Goal: Entertainment & Leisure: Consume media (video, audio)

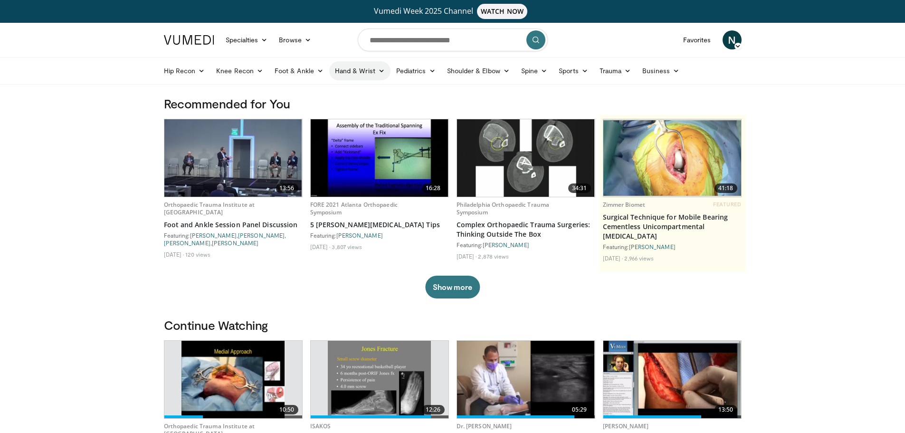
click at [354, 73] on link "Hand & Wrist" at bounding box center [359, 70] width 61 height 19
click at [359, 95] on link "Hand" at bounding box center [386, 93] width 113 height 15
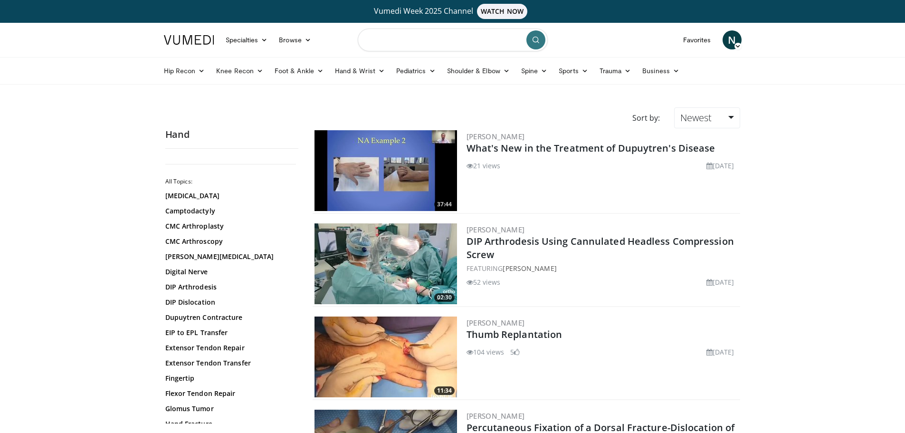
click at [475, 38] on input "Search topics, interventions" at bounding box center [453, 40] width 190 height 23
type input "**********"
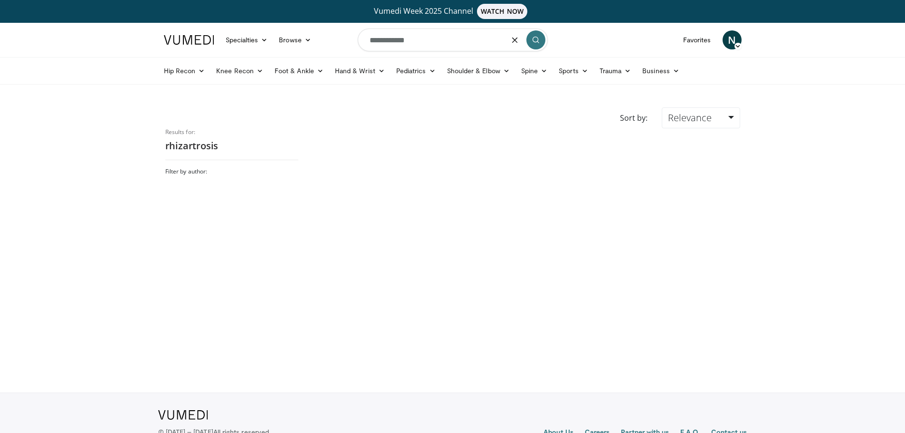
click at [410, 42] on input "**********" at bounding box center [453, 40] width 190 height 23
type input "*"
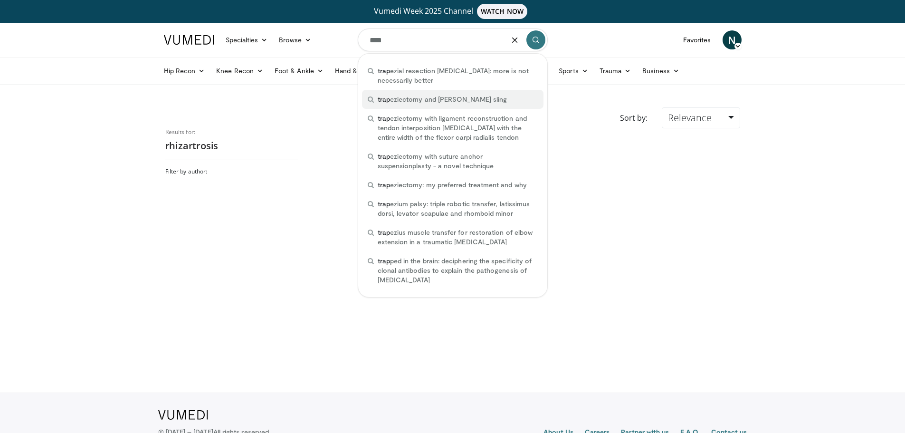
click at [473, 103] on div "trap eziectomy and weilby sling" at bounding box center [452, 99] width 181 height 19
type input "**********"
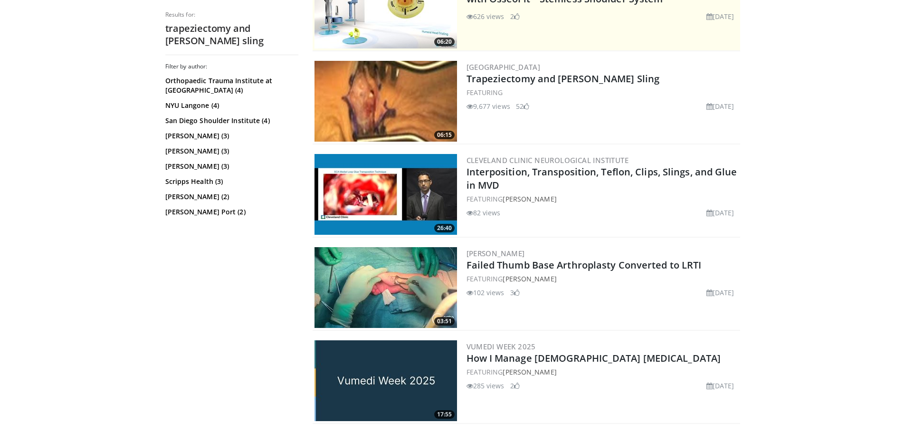
scroll to position [143, 0]
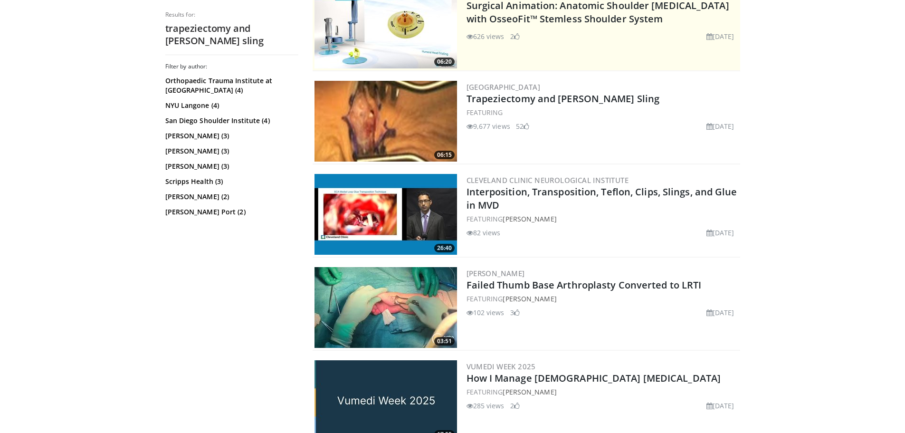
click at [433, 135] on img at bounding box center [385, 121] width 143 height 81
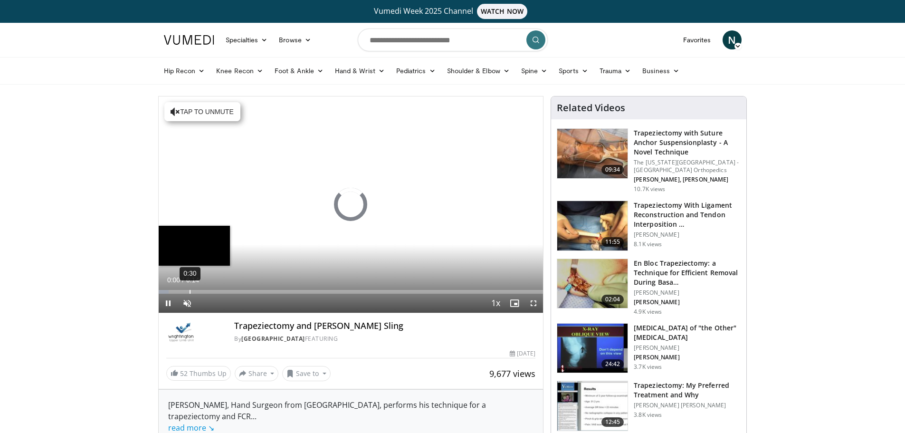
click at [190, 291] on div "0:30" at bounding box center [190, 292] width 1 height 4
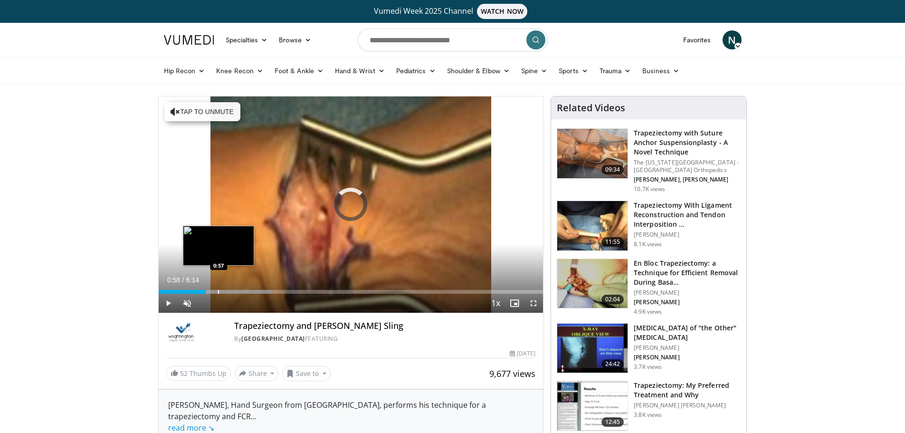
click at [219, 292] on div "Progress Bar" at bounding box center [218, 292] width 1 height 4
click at [239, 292] on div "Progress Bar" at bounding box center [238, 292] width 1 height 4
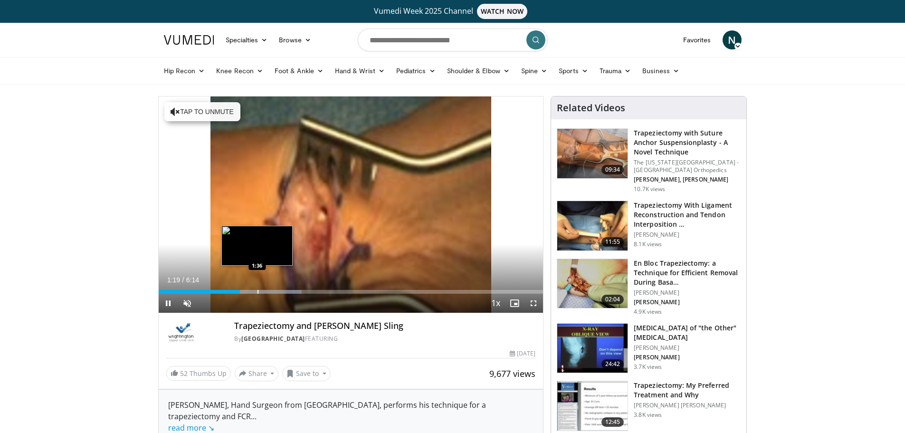
click at [257, 292] on div "Progress Bar" at bounding box center [257, 292] width 1 height 4
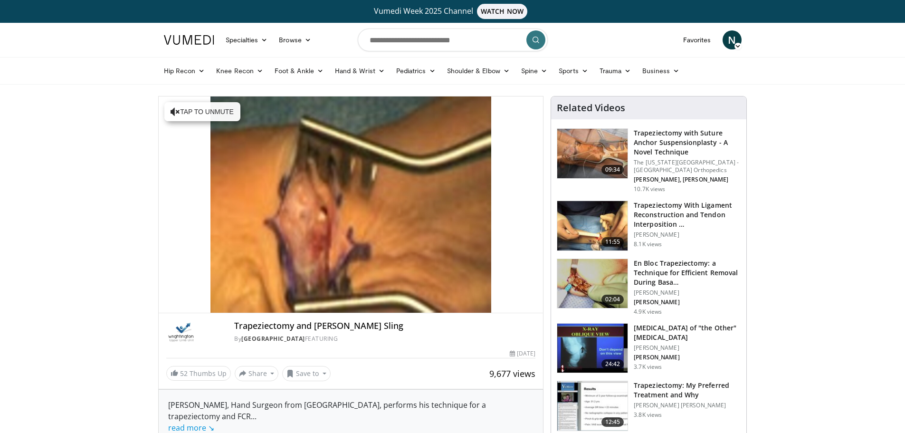
click at [598, 212] on img at bounding box center [592, 225] width 70 height 49
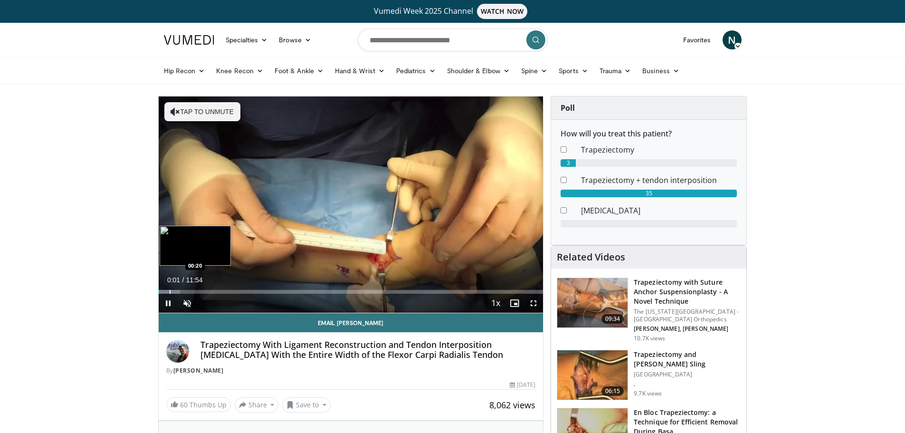
click at [168, 290] on div "Loaded : 5.58% 00:01 00:20" at bounding box center [351, 292] width 385 height 4
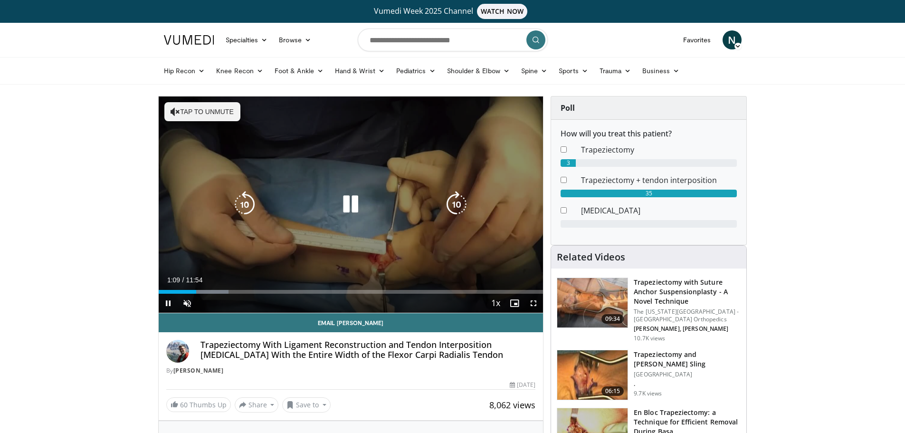
click at [361, 203] on icon "Video Player" at bounding box center [350, 204] width 27 height 27
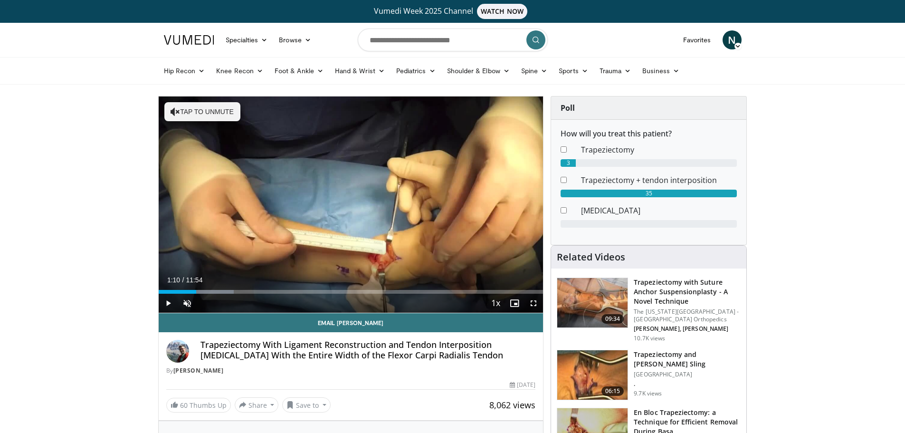
drag, startPoint x: 201, startPoint y: 344, endPoint x: 505, endPoint y: 365, distance: 305.2
click at [504, 365] on div "Trapeziectomy With Ligament Reconstruction and Tendon Interposition [MEDICAL_DA…" at bounding box center [351, 357] width 370 height 35
click at [499, 351] on h4 "Trapeziectomy With Ligament Reconstruction and Tendon Interposition [MEDICAL_DA…" at bounding box center [367, 350] width 335 height 20
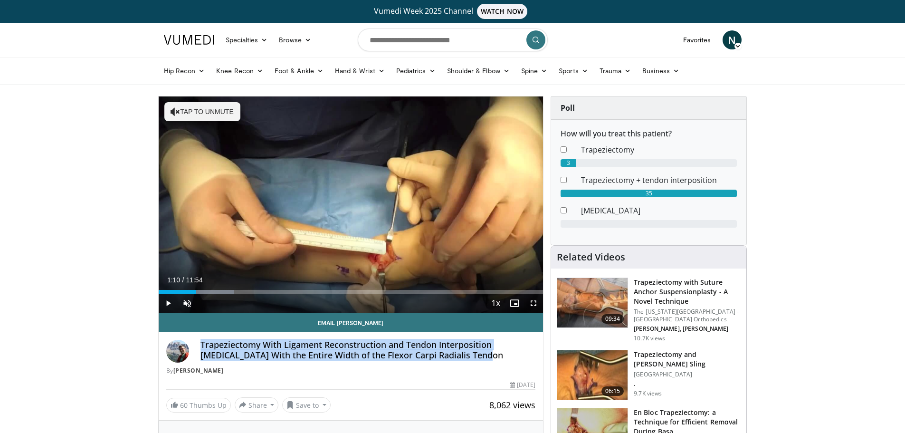
drag, startPoint x: 490, startPoint y: 351, endPoint x: 197, endPoint y: 341, distance: 293.7
click at [197, 341] on div "Trapeziectomy With Ligament Reconstruction and Tendon Interposition [MEDICAL_DA…" at bounding box center [351, 357] width 370 height 35
click at [245, 348] on h4 "Trapeziectomy With Ligament Reconstruction and Tendon Interposition [MEDICAL_DA…" at bounding box center [367, 350] width 335 height 20
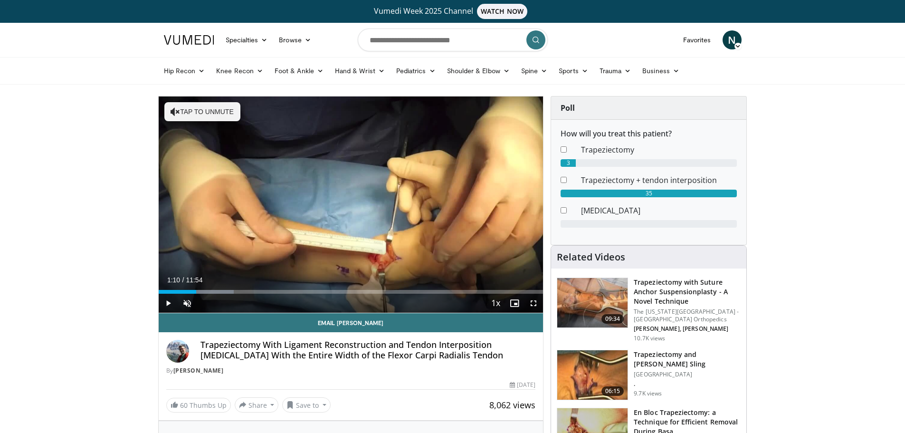
drag, startPoint x: 204, startPoint y: 343, endPoint x: 496, endPoint y: 360, distance: 292.6
click at [495, 366] on div "Trapeziectomy With Ligament Reconstruction and Tendon Interposition [MEDICAL_DA…" at bounding box center [351, 357] width 370 height 35
click at [496, 357] on h4 "Trapeziectomy With Ligament Reconstruction and Tendon Interposition [MEDICAL_DA…" at bounding box center [367, 350] width 335 height 20
click at [467, 345] on h4 "Trapeziectomy With Ligament Reconstruction and Tendon Interposition [MEDICAL_DA…" at bounding box center [367, 350] width 335 height 20
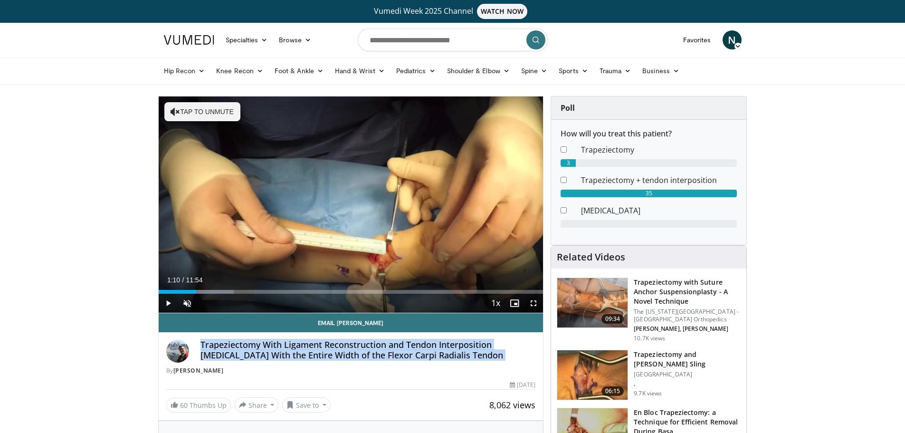
click at [467, 345] on h4 "Trapeziectomy With Ligament Reconstruction and Tendon Interposition [MEDICAL_DA…" at bounding box center [367, 350] width 335 height 20
click at [240, 342] on h4 "Trapeziectomy With Ligament Reconstruction and Tendon Interposition [MEDICAL_DA…" at bounding box center [367, 350] width 335 height 20
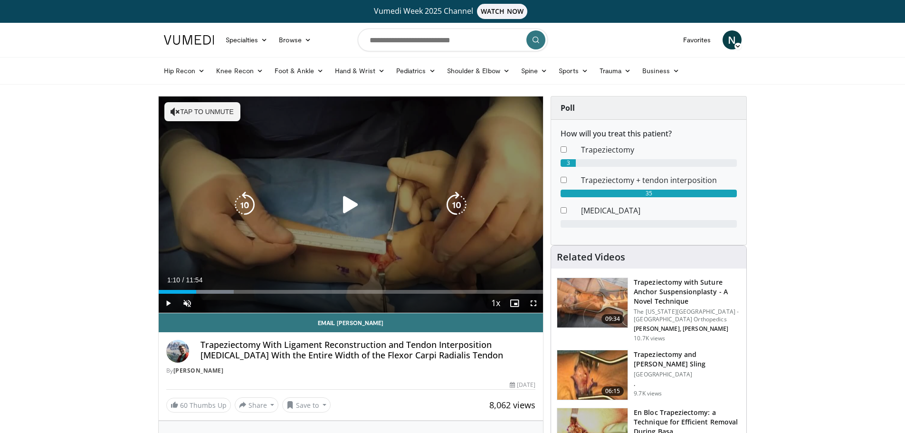
click at [360, 165] on div "10 seconds Tap to unmute" at bounding box center [351, 204] width 385 height 216
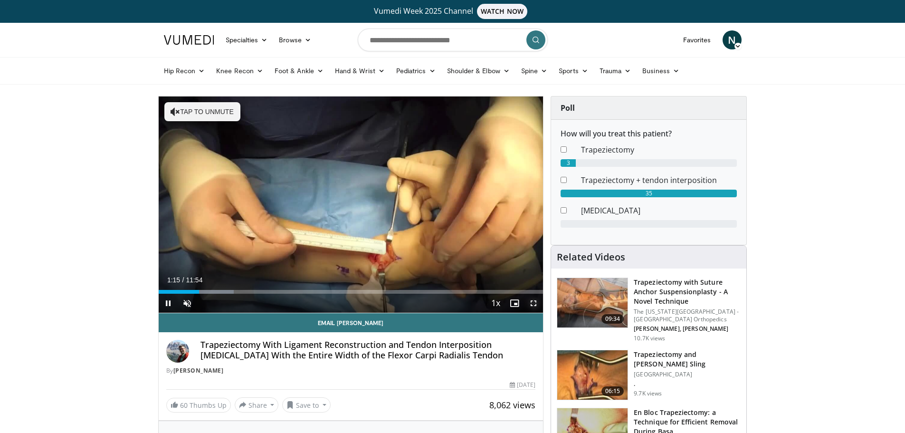
click at [536, 304] on span "Video Player" at bounding box center [533, 303] width 19 height 19
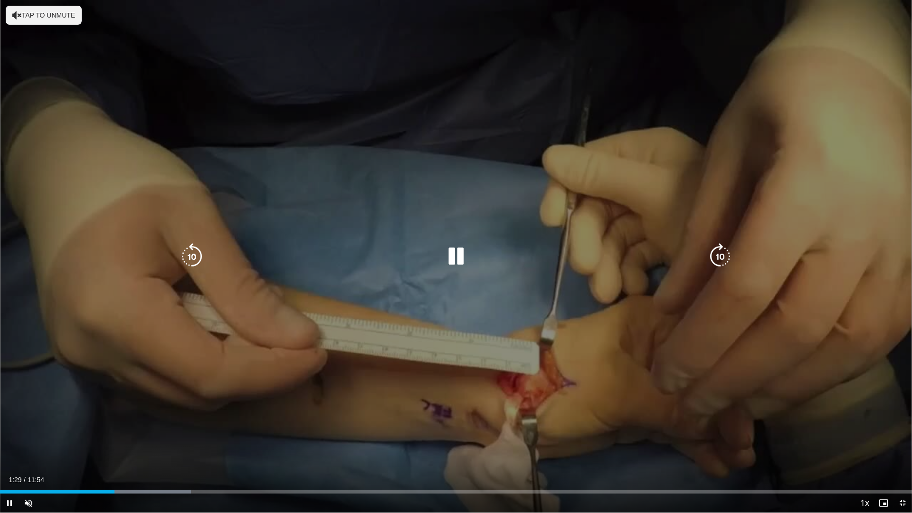
click at [464, 260] on icon "Video Player" at bounding box center [456, 256] width 27 height 27
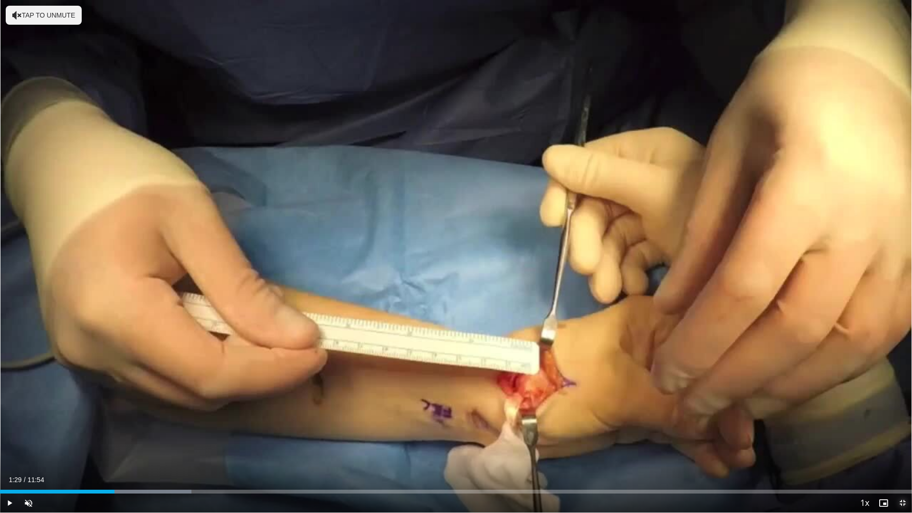
click at [904, 432] on span "Video Player" at bounding box center [902, 503] width 19 height 19
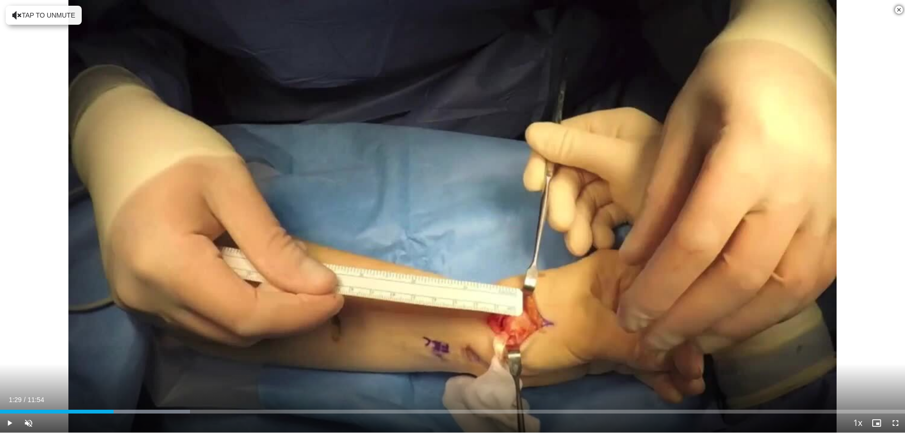
scroll to position [285, 0]
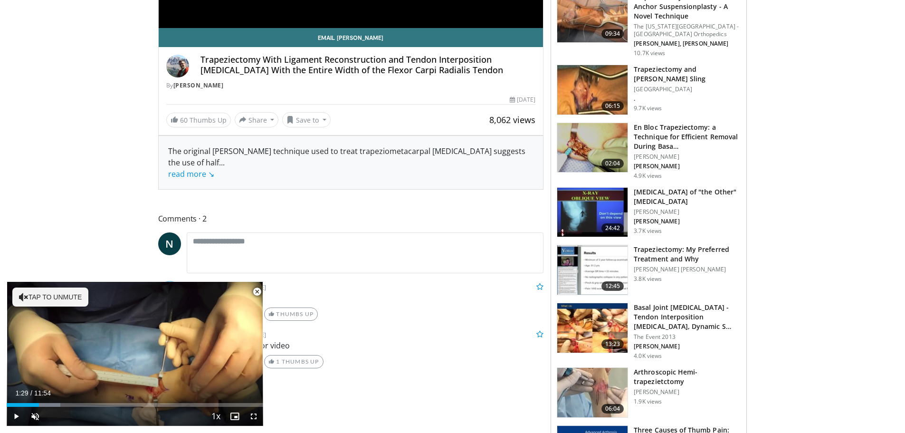
click at [419, 336] on div "[PERSON_NAME] [DATE]" at bounding box center [365, 333] width 371 height 11
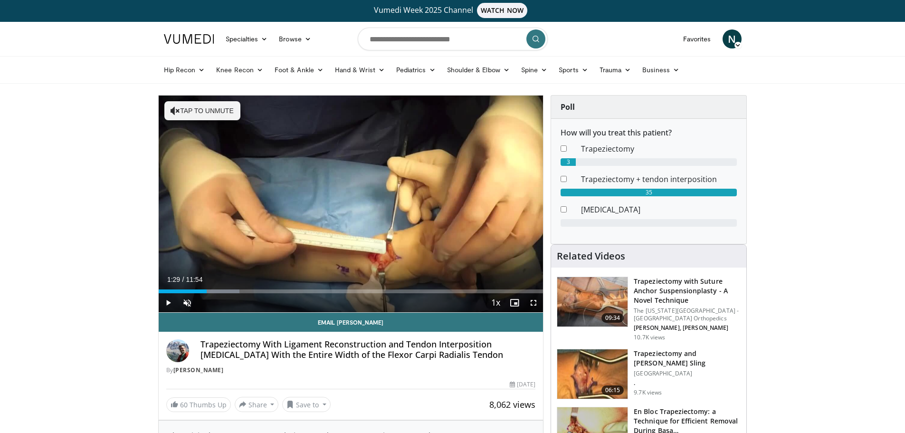
scroll to position [0, 0]
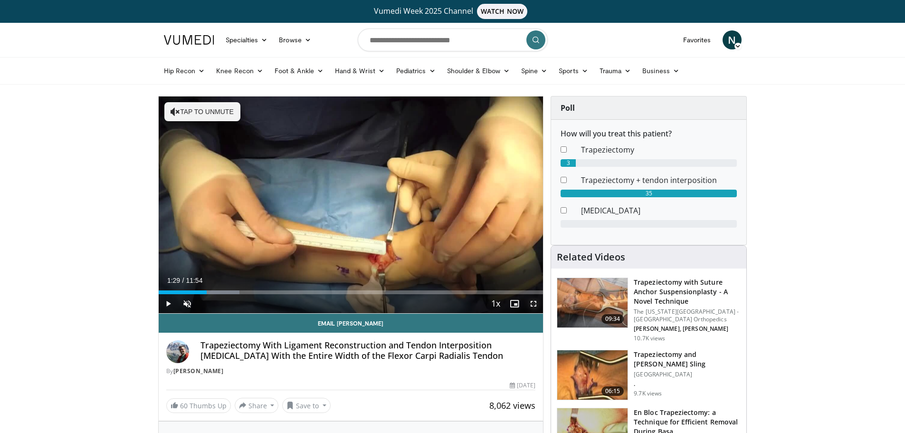
click at [534, 305] on span "Video Player" at bounding box center [533, 303] width 19 height 19
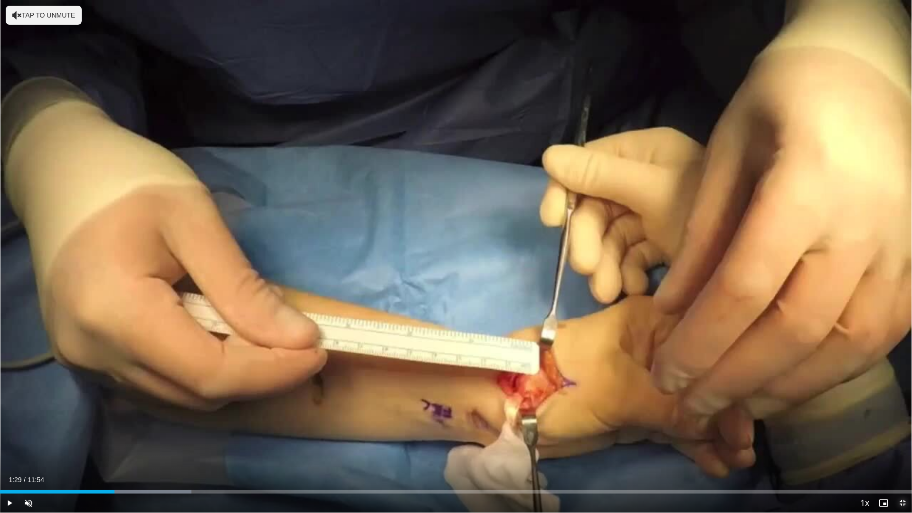
click at [904, 432] on span "Video Player" at bounding box center [902, 503] width 19 height 19
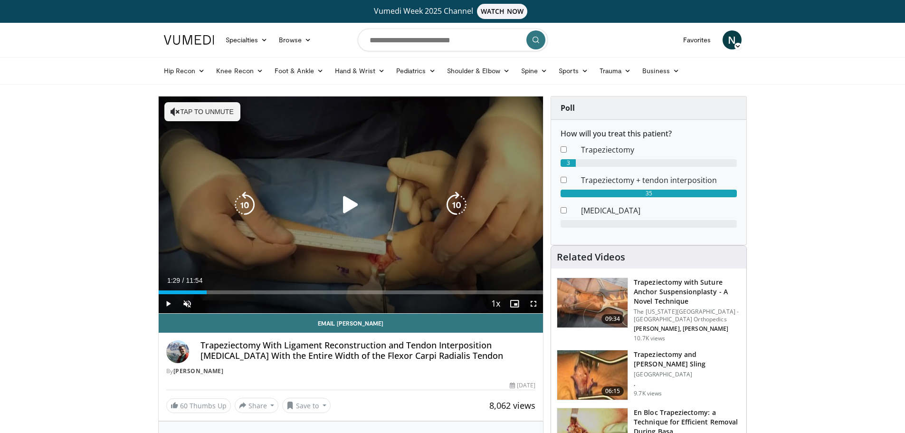
click at [368, 251] on div "10 seconds Tap to unmute" at bounding box center [351, 204] width 385 height 217
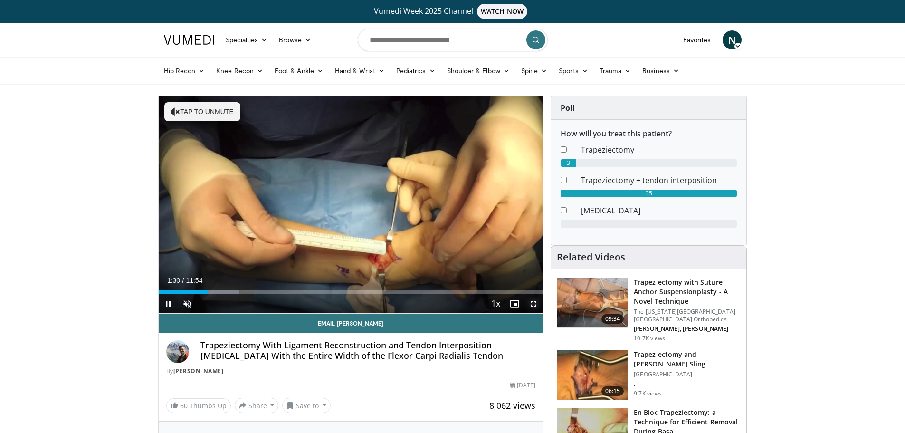
click at [535, 307] on span "Video Player" at bounding box center [533, 303] width 19 height 19
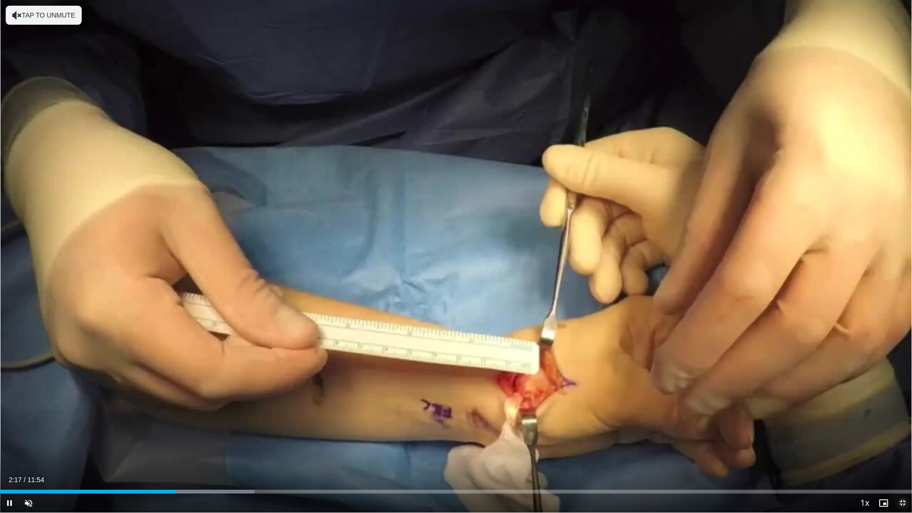
click at [904, 432] on span "Video Player" at bounding box center [902, 503] width 19 height 19
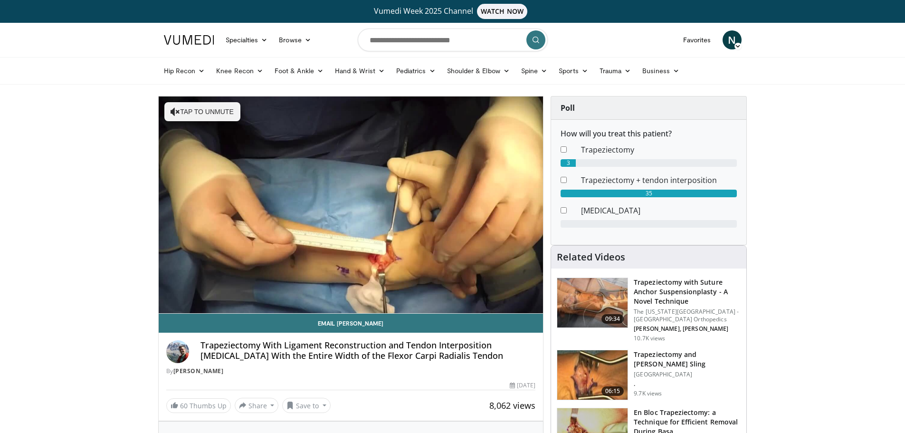
click at [485, 358] on h4 "Trapeziectomy With Ligament Reconstruction and Tendon Interposition [MEDICAL_DA…" at bounding box center [367, 350] width 335 height 20
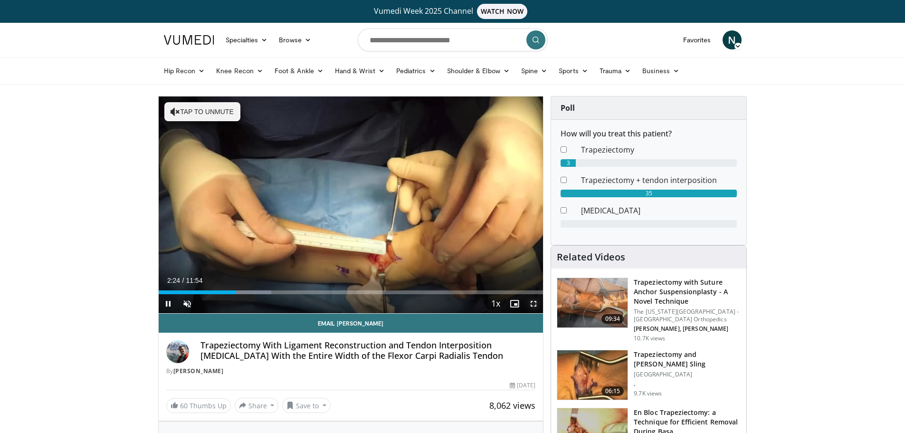
click at [538, 304] on span "Video Player" at bounding box center [533, 303] width 19 height 19
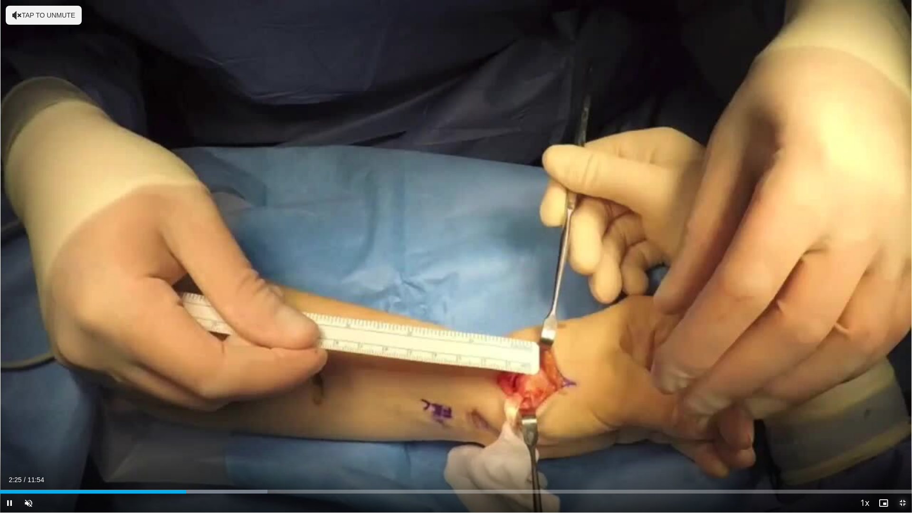
click at [904, 432] on span "Video Player" at bounding box center [902, 503] width 19 height 19
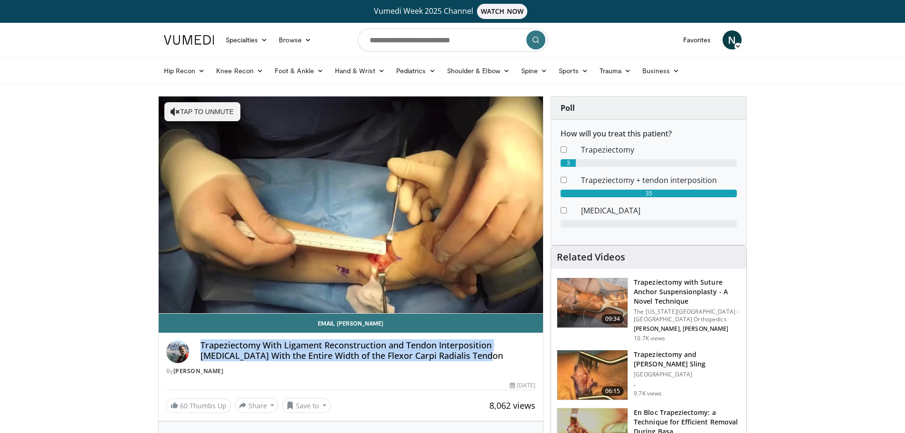
drag, startPoint x: 199, startPoint y: 343, endPoint x: 516, endPoint y: 358, distance: 318.1
click at [516, 358] on div "Trapeziectomy With Ligament Reconstruction and Tendon Interposition [MEDICAL_DA…" at bounding box center [351, 357] width 370 height 35
click at [458, 357] on h4 "Trapeziectomy With Ligament Reconstruction and Tendon Interposition [MEDICAL_DA…" at bounding box center [367, 350] width 335 height 20
drag, startPoint x: 486, startPoint y: 355, endPoint x: 192, endPoint y: 343, distance: 294.3
click at [192, 343] on div "Trapeziectomy With Ligament Reconstruction and Tendon Interposition [MEDICAL_DA…" at bounding box center [351, 357] width 370 height 35
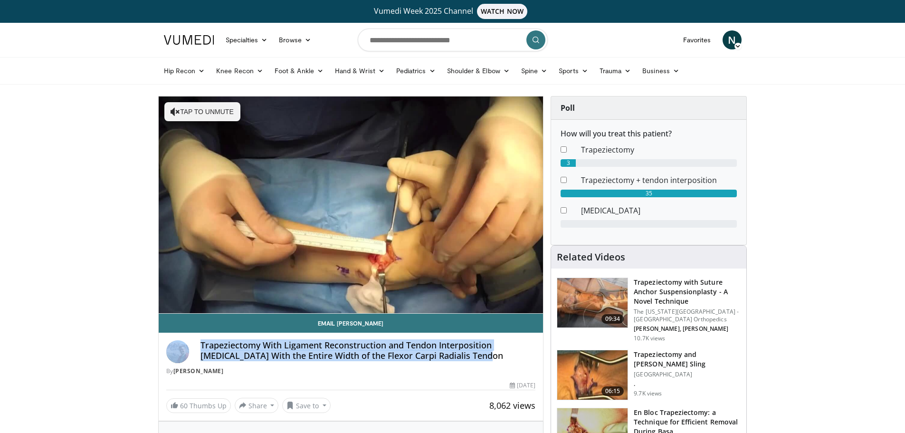
click at [347, 360] on h4 "Trapeziectomy With Ligament Reconstruction and Tendon Interposition [MEDICAL_DA…" at bounding box center [367, 350] width 335 height 20
drag, startPoint x: 485, startPoint y: 358, endPoint x: 196, endPoint y: 350, distance: 289.4
click at [196, 350] on div "Trapeziectomy With Ligament Reconstruction and Tendon Interposition [MEDICAL_DA…" at bounding box center [351, 357] width 370 height 35
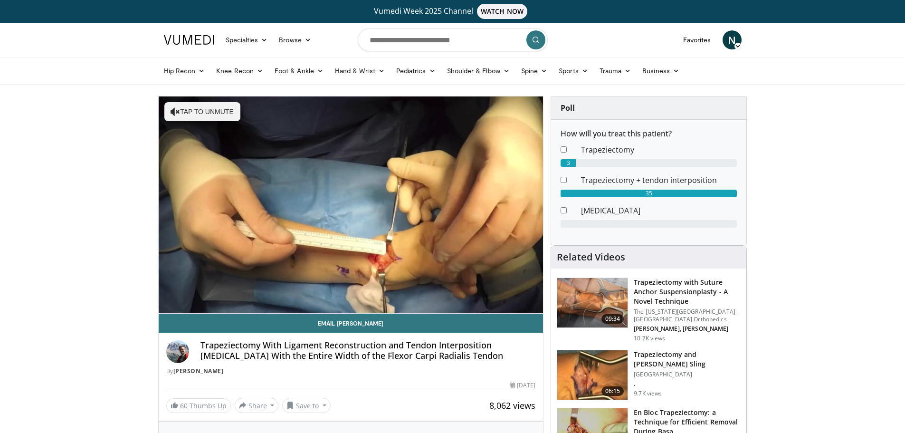
click at [358, 367] on div "By [PERSON_NAME]" at bounding box center [351, 371] width 370 height 9
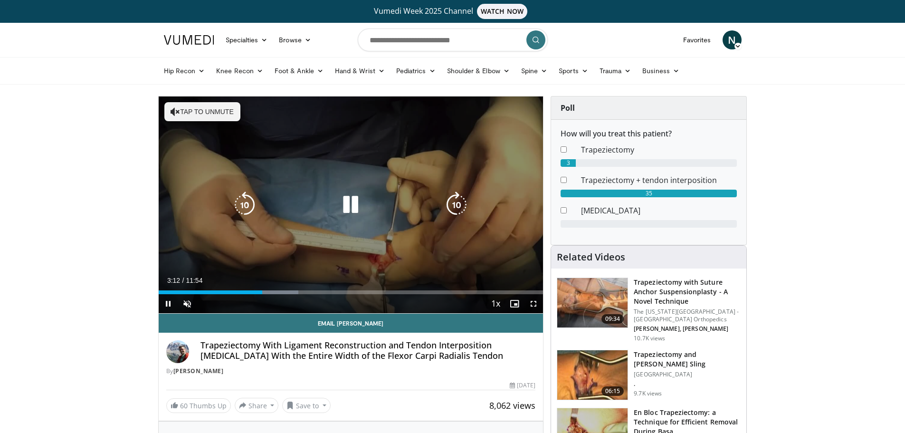
click at [360, 193] on icon "Video Player" at bounding box center [350, 204] width 27 height 27
click at [342, 200] on icon "Video Player" at bounding box center [350, 204] width 27 height 27
drag, startPoint x: 536, startPoint y: 302, endPoint x: 536, endPoint y: 359, distance: 57.5
click at [536, 302] on span "Video Player" at bounding box center [533, 303] width 19 height 19
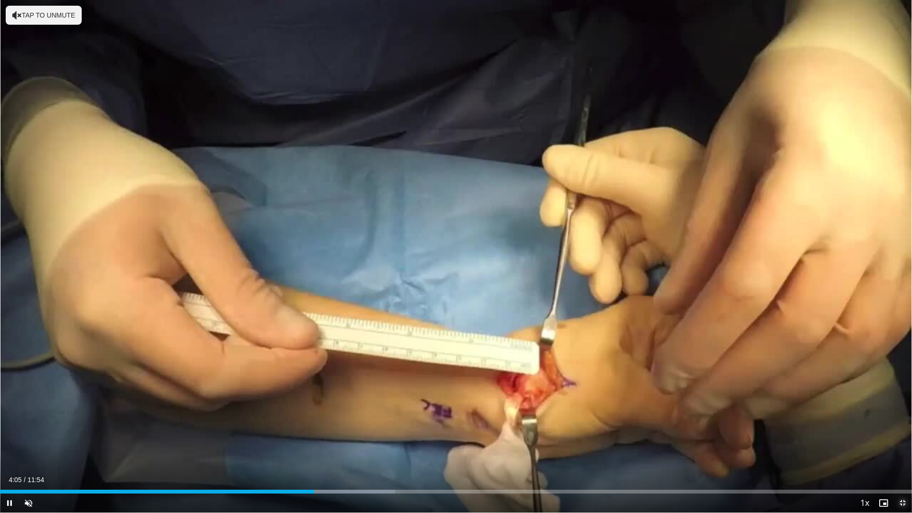
click at [904, 432] on span "Video Player" at bounding box center [902, 503] width 19 height 19
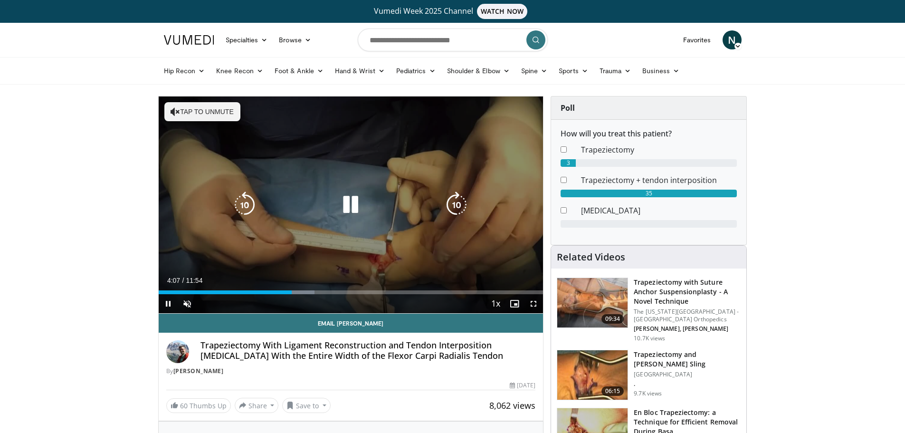
click at [349, 205] on icon "Video Player" at bounding box center [350, 204] width 27 height 27
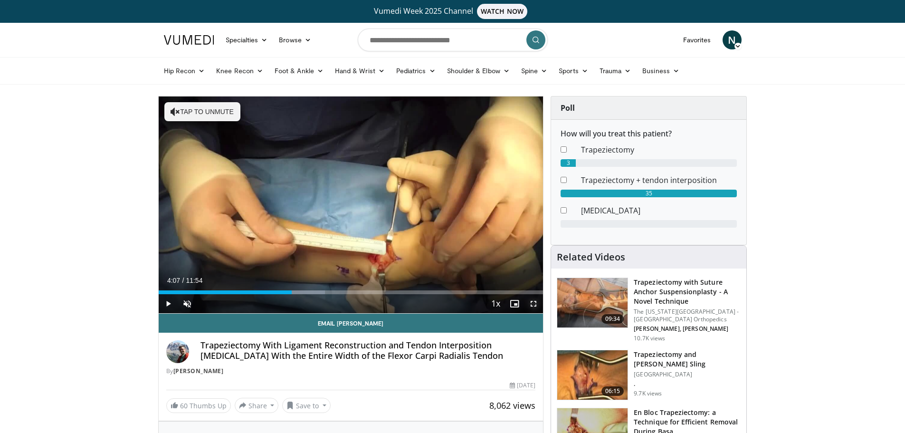
drag, startPoint x: 536, startPoint y: 307, endPoint x: 536, endPoint y: 363, distance: 56.5
click at [536, 307] on span "Video Player" at bounding box center [533, 303] width 19 height 19
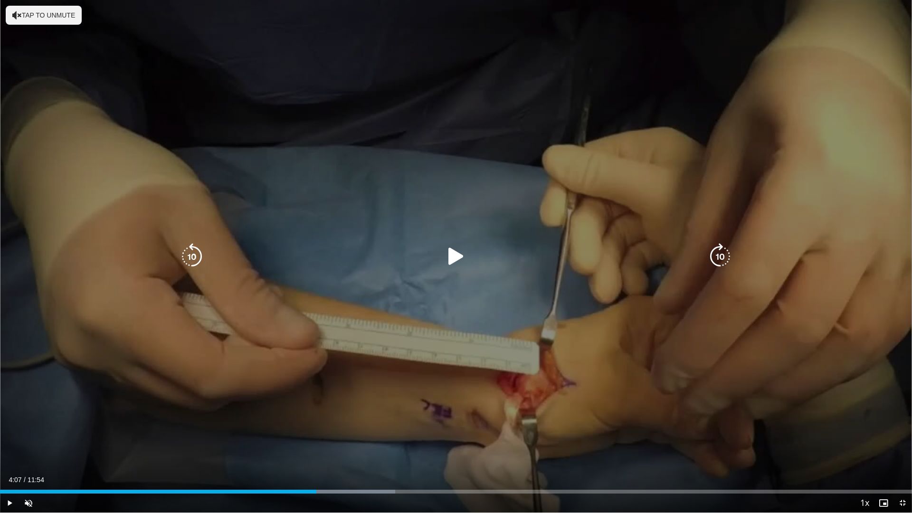
click at [456, 259] on icon "Video Player" at bounding box center [456, 256] width 27 height 27
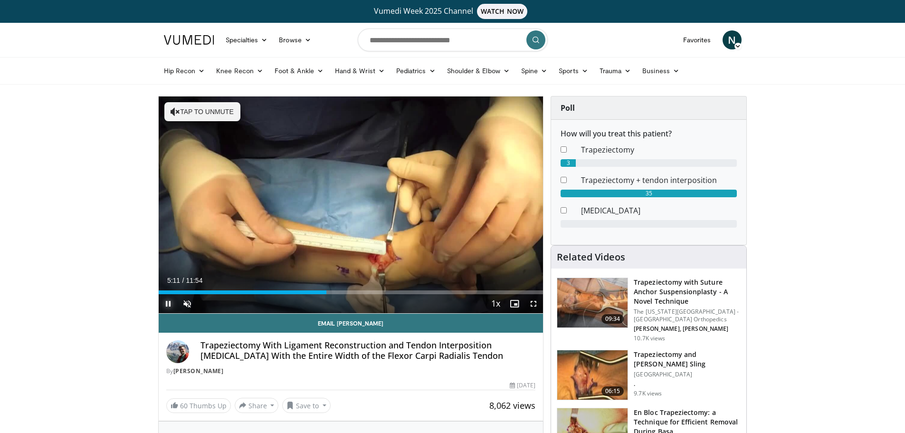
click at [168, 304] on span "Video Player" at bounding box center [168, 303] width 19 height 19
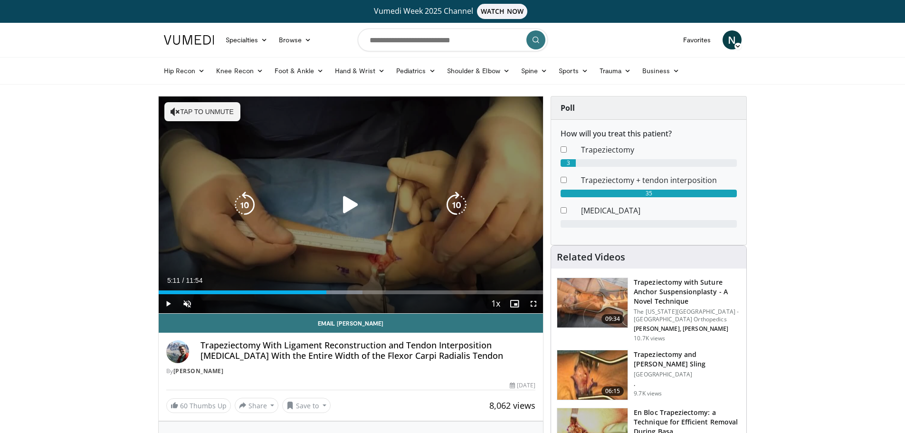
click at [400, 190] on div "10 seconds Tap to unmute" at bounding box center [351, 204] width 385 height 217
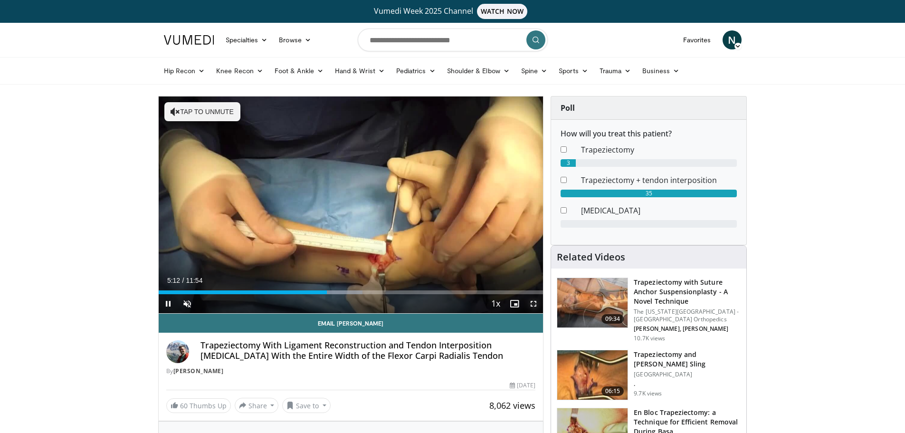
click at [531, 301] on span "Video Player" at bounding box center [533, 303] width 19 height 19
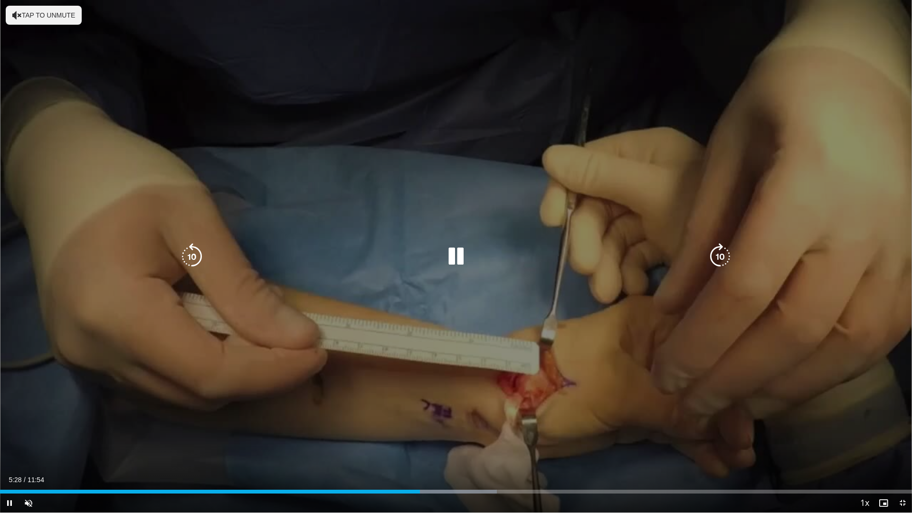
click at [450, 256] on icon "Video Player" at bounding box center [456, 256] width 27 height 27
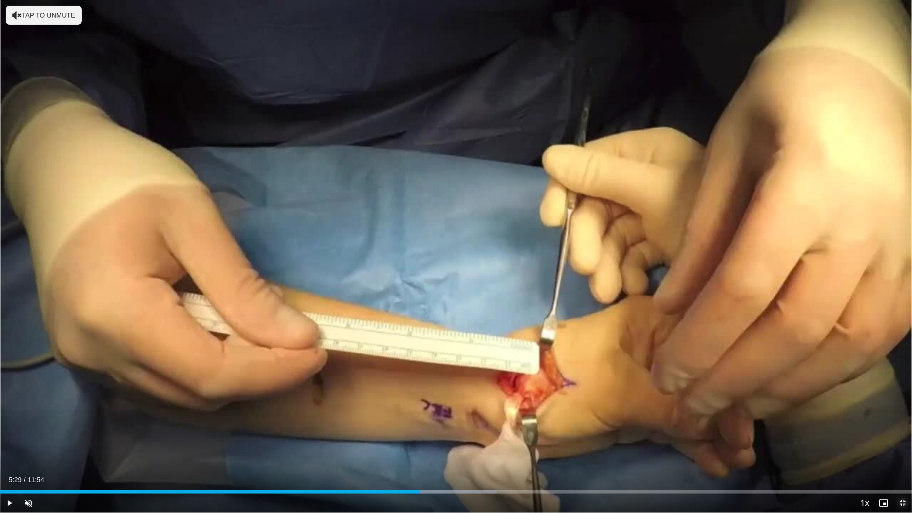
click at [903, 432] on span "Video Player" at bounding box center [902, 503] width 19 height 19
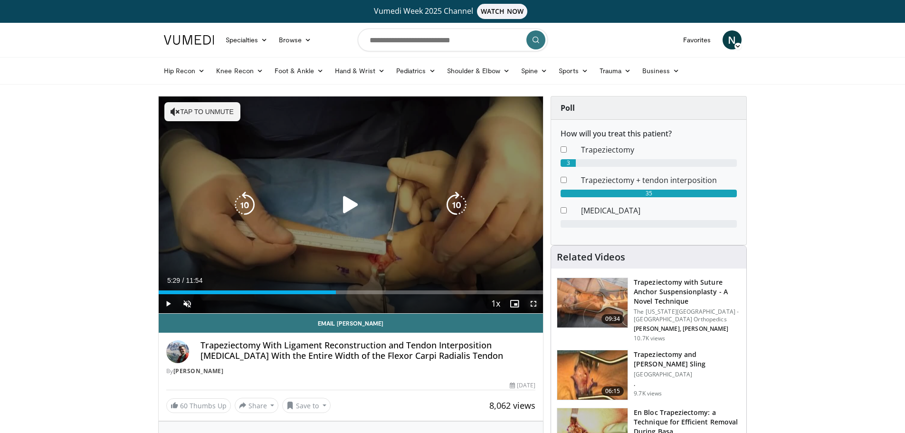
drag, startPoint x: 536, startPoint y: 301, endPoint x: 535, endPoint y: 359, distance: 57.5
click at [535, 301] on span "Video Player" at bounding box center [533, 303] width 19 height 19
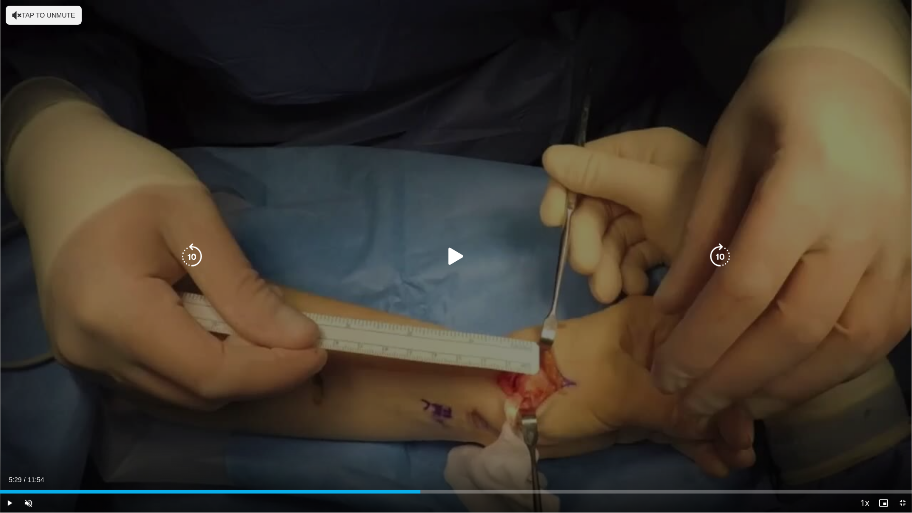
drag, startPoint x: 450, startPoint y: 255, endPoint x: 468, endPoint y: 261, distance: 18.6
click at [450, 256] on icon "Video Player" at bounding box center [456, 256] width 27 height 27
click at [456, 257] on icon "Video Player" at bounding box center [456, 256] width 27 height 27
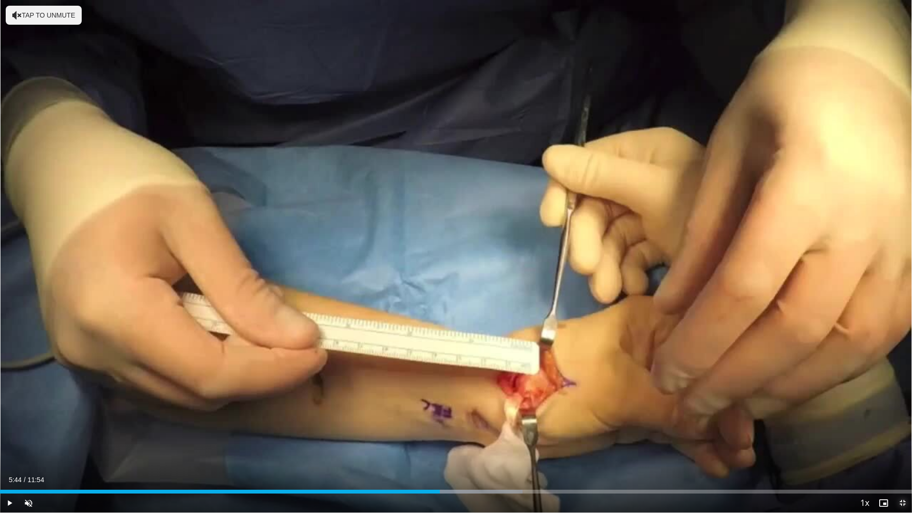
click at [900, 432] on span "Video Player" at bounding box center [902, 503] width 19 height 19
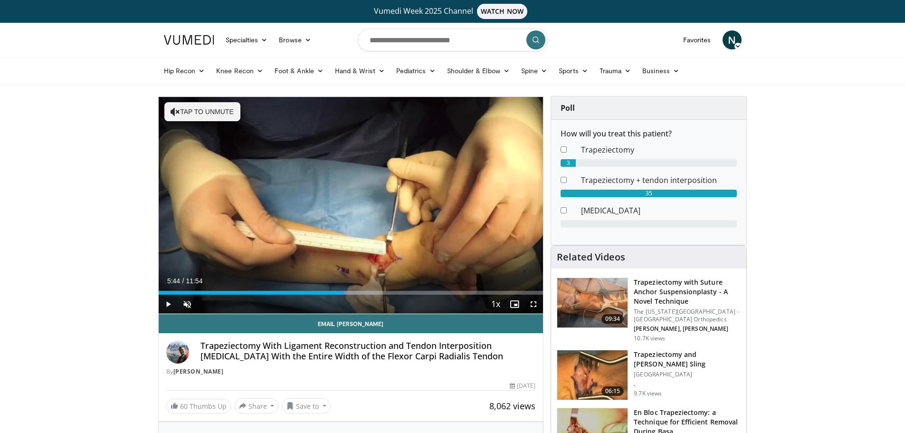
drag, startPoint x: 203, startPoint y: 345, endPoint x: 333, endPoint y: 367, distance: 131.5
click at [333, 367] on div "Trapeziectomy With Ligament Reconstruction and Tendon Interposition [MEDICAL_DA…" at bounding box center [351, 358] width 370 height 35
click at [333, 367] on div "By [PERSON_NAME]" at bounding box center [351, 371] width 370 height 9
click at [341, 351] on h4 "Trapeziectomy With Ligament Reconstruction and Tendon Interposition [MEDICAL_DA…" at bounding box center [367, 351] width 335 height 20
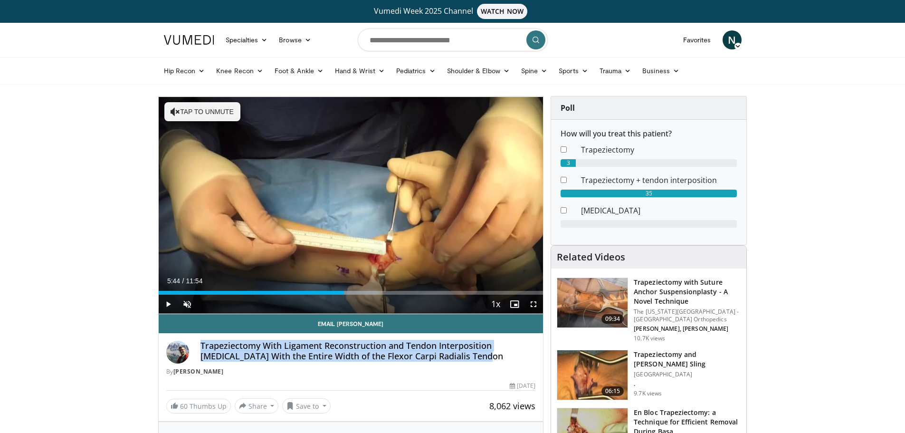
drag, startPoint x: 204, startPoint y: 342, endPoint x: 497, endPoint y: 362, distance: 293.8
click at [497, 362] on div "Trapeziectomy With Ligament Reconstruction and Tendon Interposition [MEDICAL_DA…" at bounding box center [367, 352] width 335 height 23
click at [499, 361] on h4 "Trapeziectomy With Ligament Reconstruction and Tendon Interposition [MEDICAL_DA…" at bounding box center [367, 351] width 335 height 20
drag, startPoint x: 197, startPoint y: 343, endPoint x: 494, endPoint y: 362, distance: 297.0
click at [494, 362] on div "Trapeziectomy With Ligament Reconstruction and Tendon Interposition [MEDICAL_DA…" at bounding box center [351, 358] width 370 height 35
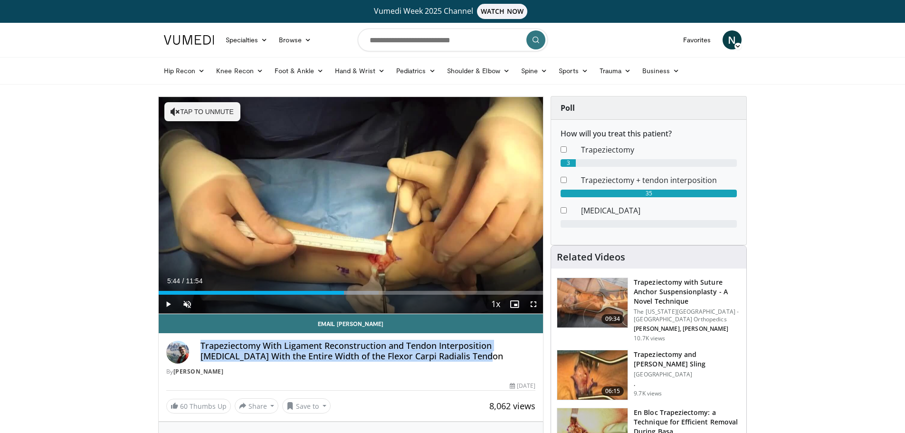
click at [494, 362] on div "Trapeziectomy With Ligament Reconstruction and Tendon Interposition [MEDICAL_DA…" at bounding box center [367, 352] width 335 height 23
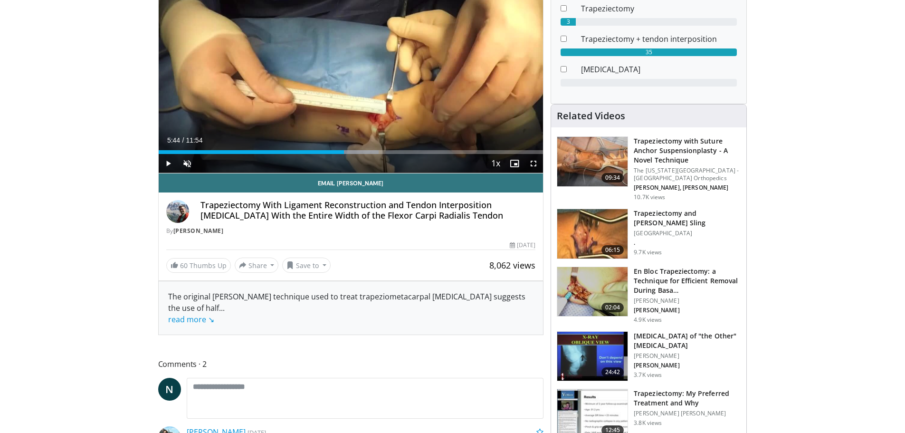
scroll to position [95, 0]
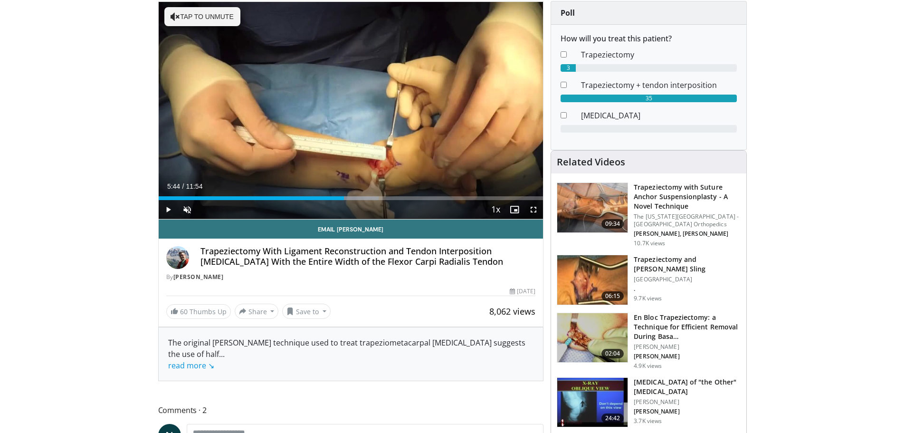
click at [197, 367] on link "read more ↘" at bounding box center [191, 365] width 46 height 10
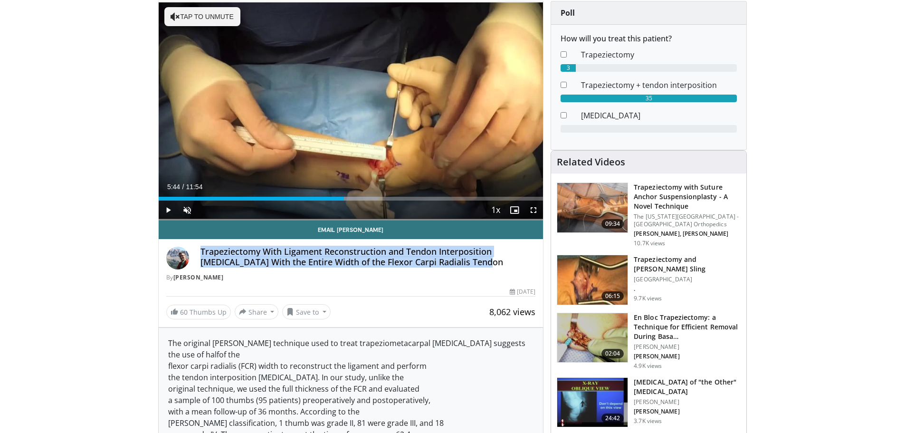
drag, startPoint x: 200, startPoint y: 249, endPoint x: 492, endPoint y: 264, distance: 291.6
click at [492, 264] on h4 "Trapeziectomy With Ligament Reconstruction and Tendon Interposition [MEDICAL_DA…" at bounding box center [367, 257] width 335 height 20
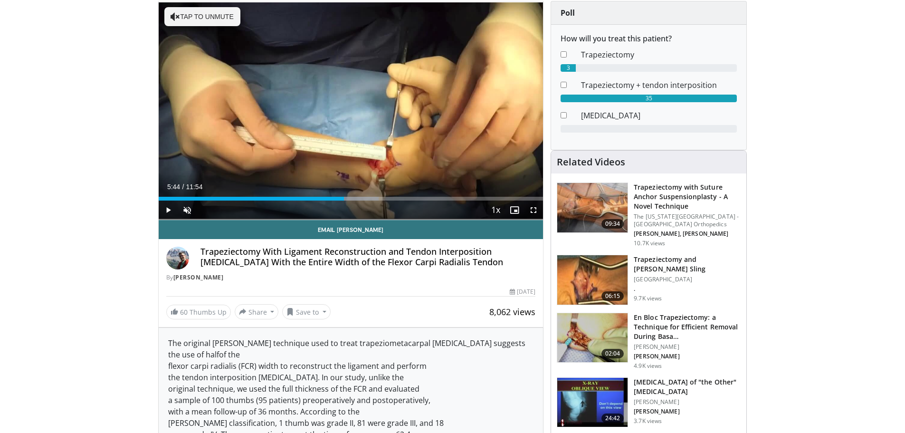
click at [460, 274] on div "By [PERSON_NAME]" at bounding box center [351, 277] width 370 height 9
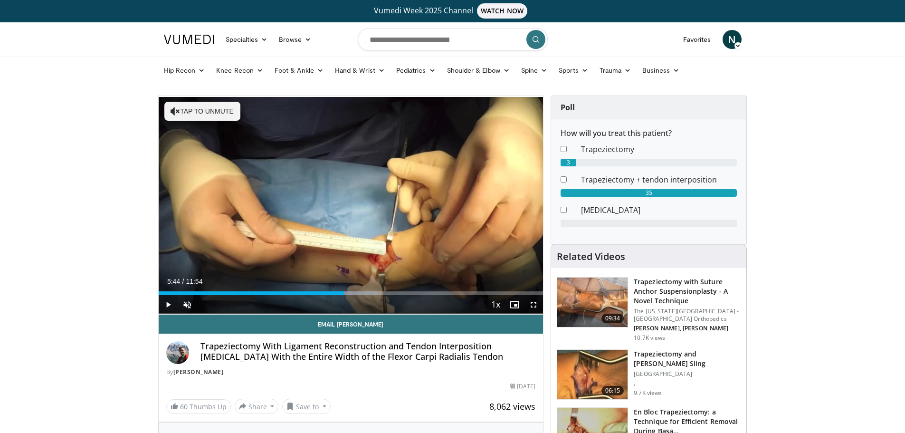
scroll to position [0, 0]
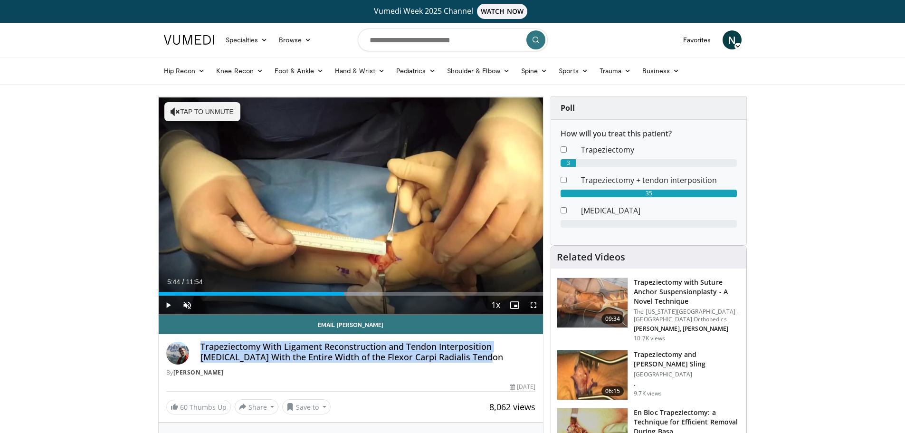
drag, startPoint x: 202, startPoint y: 345, endPoint x: 504, endPoint y: 359, distance: 301.9
click at [504, 359] on h4 "Trapeziectomy With Ligament Reconstruction and Tendon Interposition [MEDICAL_DA…" at bounding box center [367, 352] width 335 height 20
click at [390, 364] on div "Trapeziectomy With Ligament Reconstruction and Tendon Interposition [MEDICAL_DA…" at bounding box center [367, 353] width 335 height 23
drag, startPoint x: 201, startPoint y: 346, endPoint x: 490, endPoint y: 360, distance: 288.7
click at [490, 360] on h4 "Trapeziectomy With Ligament Reconstruction and Tendon Interposition [MEDICAL_DA…" at bounding box center [367, 352] width 335 height 20
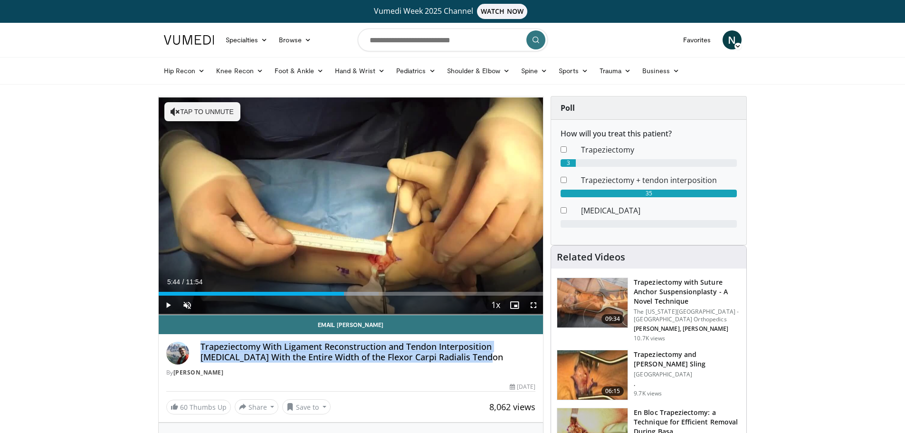
click at [490, 360] on h4 "Trapeziectomy With Ligament Reconstruction and Tendon Interposition [MEDICAL_DA…" at bounding box center [367, 352] width 335 height 20
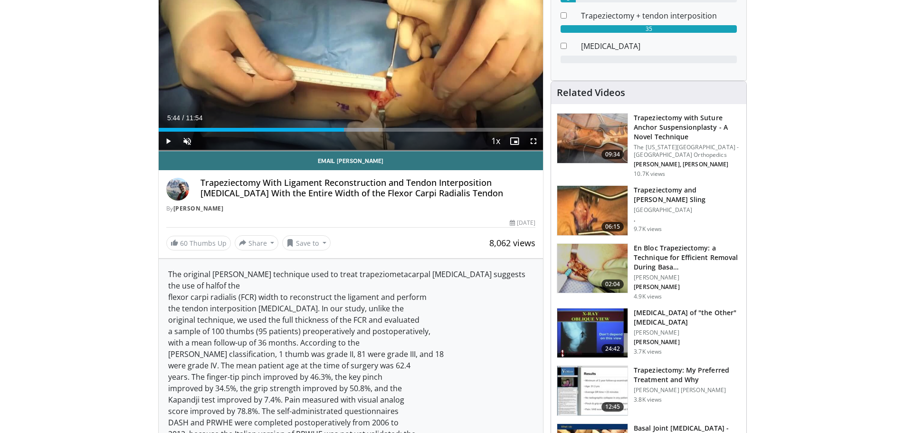
scroll to position [190, 0]
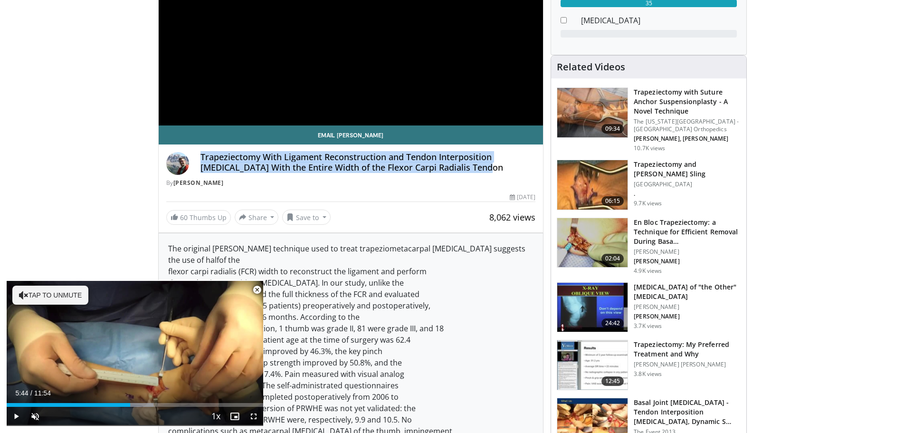
drag, startPoint x: 202, startPoint y: 155, endPoint x: 508, endPoint y: 173, distance: 306.0
click at [508, 173] on div "Trapeziectomy With Ligament Reconstruction and Tendon Interposition [MEDICAL_DA…" at bounding box center [351, 169] width 370 height 35
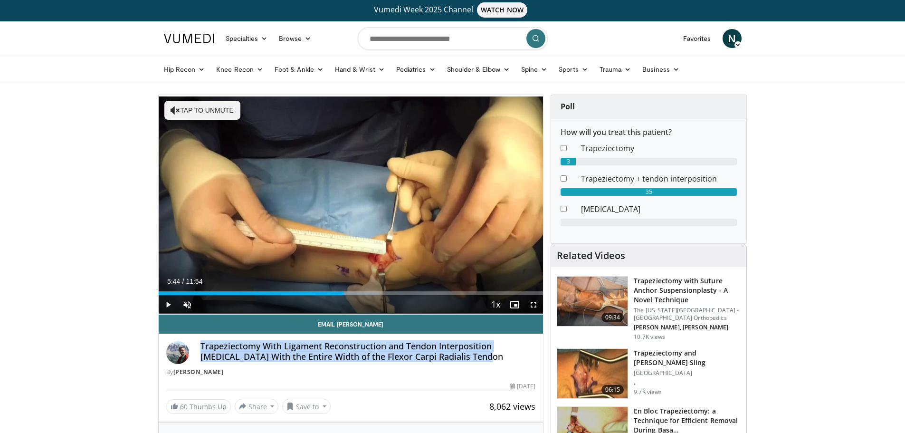
scroll to position [0, 0]
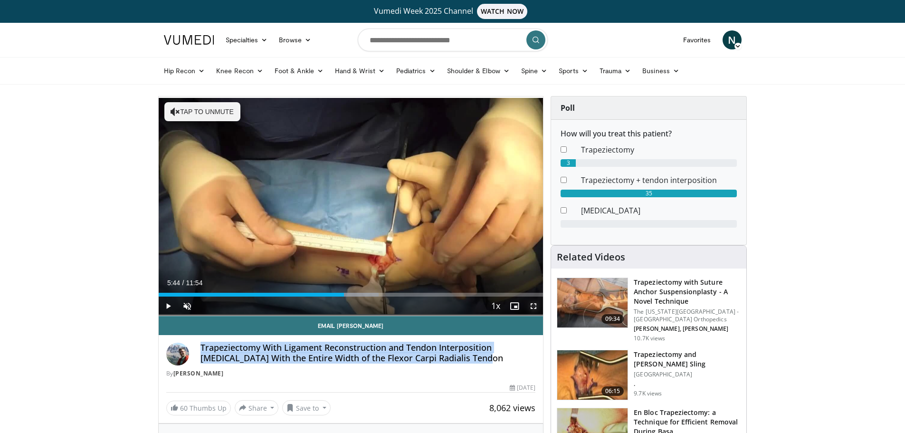
click at [534, 309] on span "Video Player" at bounding box center [533, 305] width 19 height 19
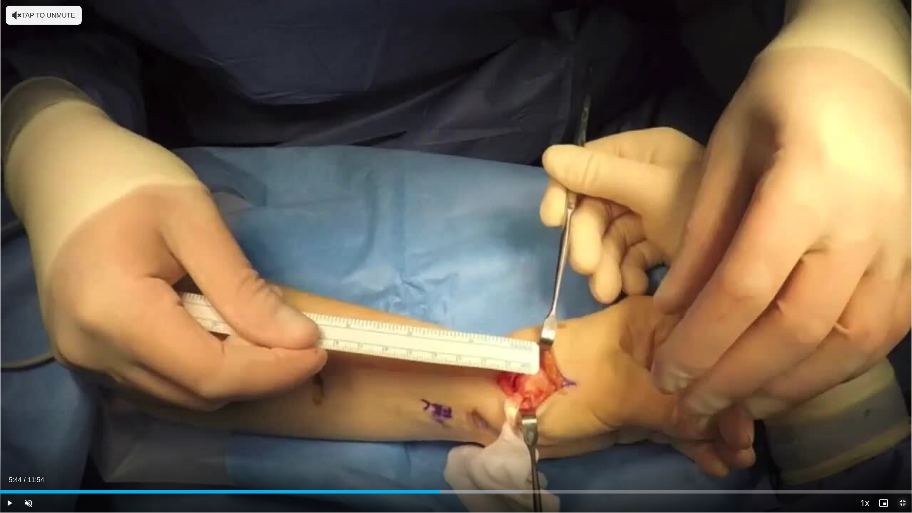
click at [904, 432] on span "Video Player" at bounding box center [902, 503] width 19 height 19
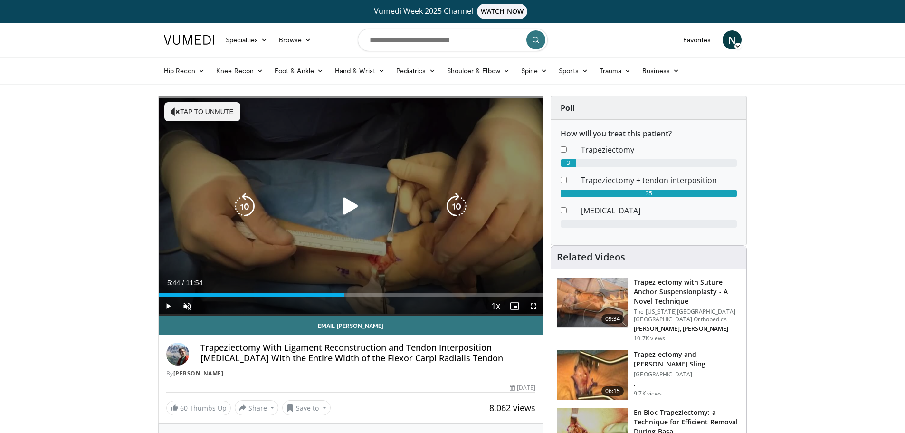
click at [352, 209] on icon "Video Player" at bounding box center [350, 206] width 27 height 27
click at [351, 202] on icon "Video Player" at bounding box center [350, 206] width 27 height 27
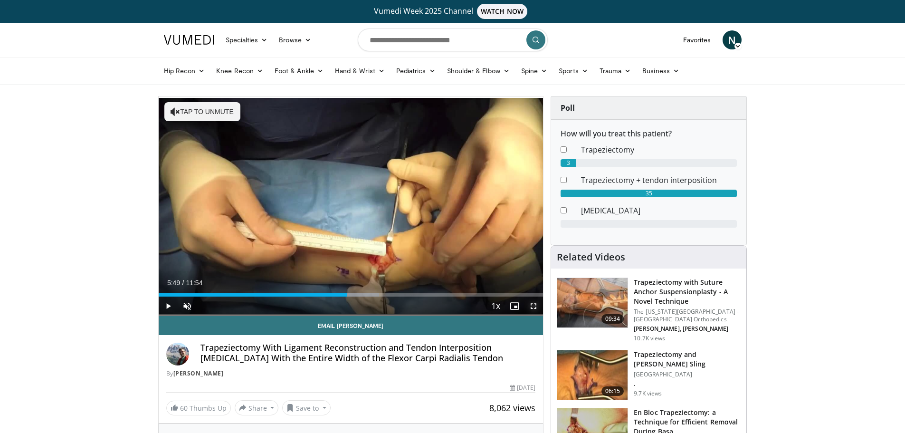
click at [533, 307] on span "Video Player" at bounding box center [533, 305] width 19 height 19
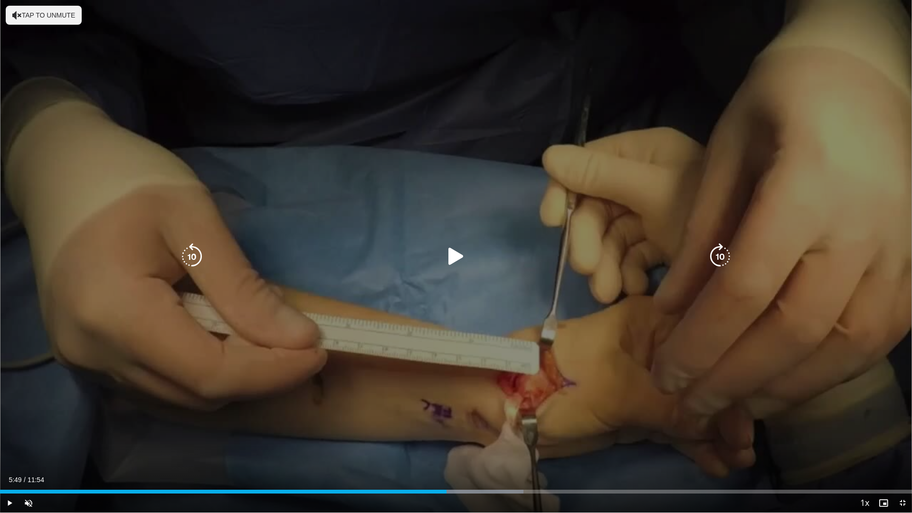
click at [450, 248] on icon "Video Player" at bounding box center [456, 256] width 27 height 27
click at [445, 251] on icon "Video Player" at bounding box center [456, 256] width 27 height 27
click at [461, 256] on icon "Video Player" at bounding box center [456, 256] width 27 height 27
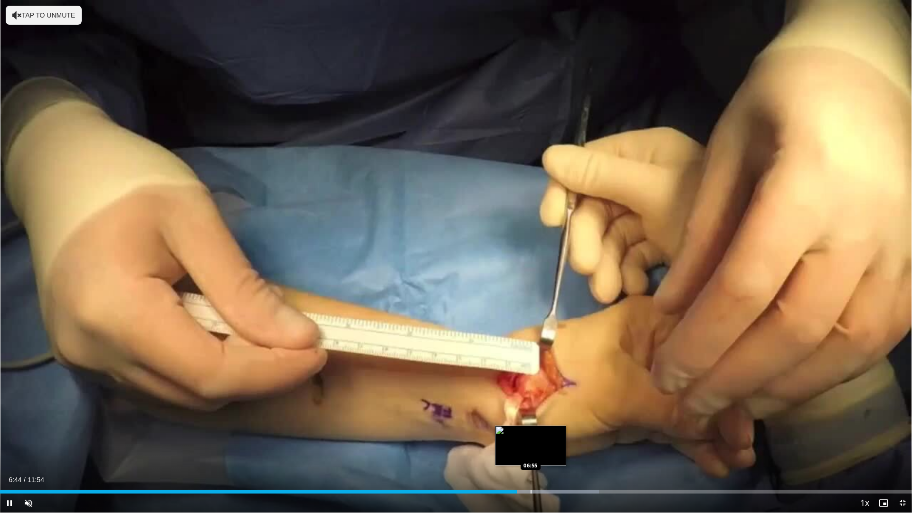
click at [531, 432] on div "Progress Bar" at bounding box center [531, 492] width 1 height 4
click at [542, 432] on div "Progress Bar" at bounding box center [542, 492] width 1 height 4
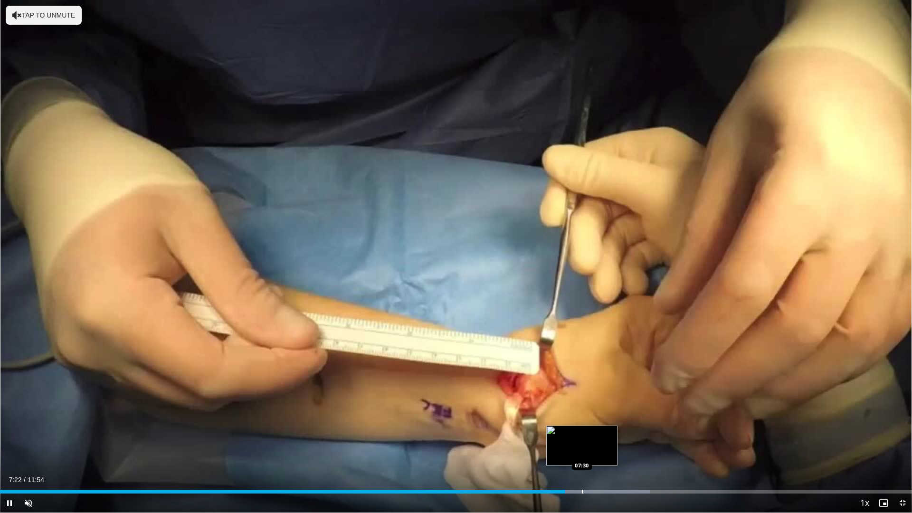
click at [583, 432] on div "Progress Bar" at bounding box center [582, 492] width 1 height 4
click at [606, 432] on div "Loaded : 72.67% 07:38 07:54" at bounding box center [456, 489] width 912 height 9
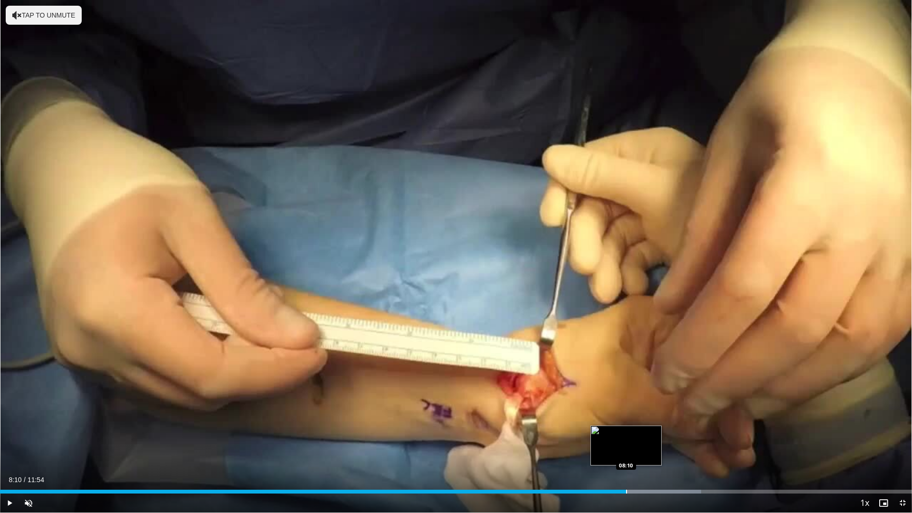
click at [626, 432] on div "Progress Bar" at bounding box center [626, 492] width 1 height 4
click at [640, 432] on div "Progress Bar" at bounding box center [645, 492] width 113 height 4
click at [657, 432] on div "Progress Bar" at bounding box center [657, 492] width 1 height 4
click at [668, 432] on div "Progress Bar" at bounding box center [673, 492] width 107 height 4
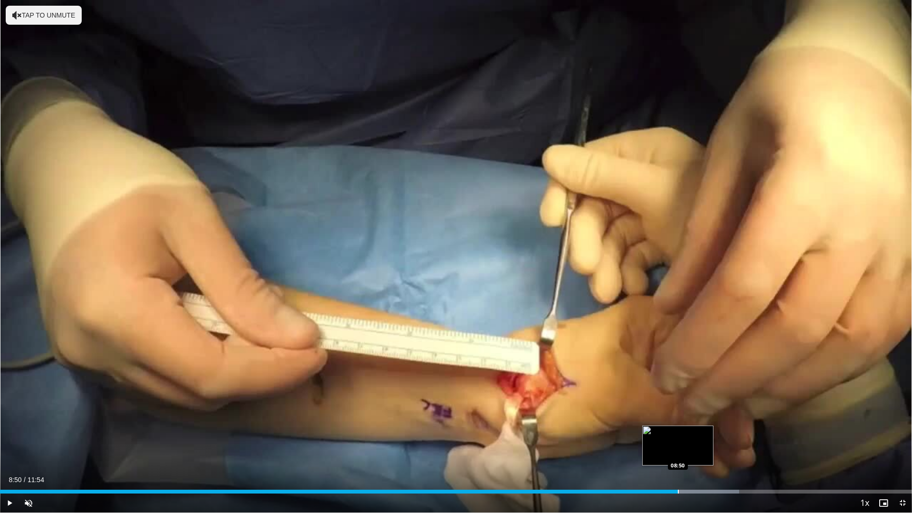
click at [678, 432] on div "Progress Bar" at bounding box center [678, 492] width 1 height 4
click at [690, 432] on div "Progress Bar" at bounding box center [690, 492] width 1 height 4
click at [717, 432] on div "Progress Bar" at bounding box center [717, 492] width 1 height 4
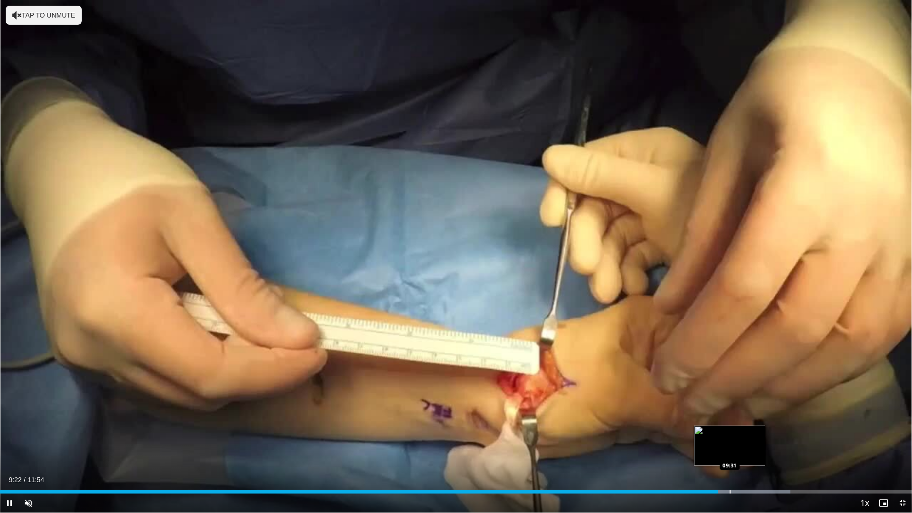
click at [731, 432] on div "Loaded : 86.65% 09:22 09:31" at bounding box center [456, 492] width 912 height 4
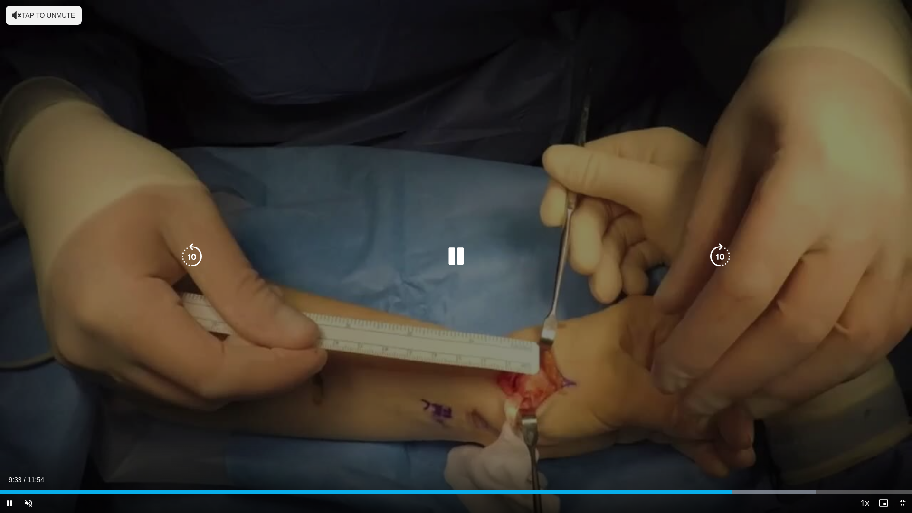
click at [473, 262] on div "Video Player" at bounding box center [455, 256] width 547 height 19
click at [465, 262] on icon "Video Player" at bounding box center [456, 256] width 27 height 27
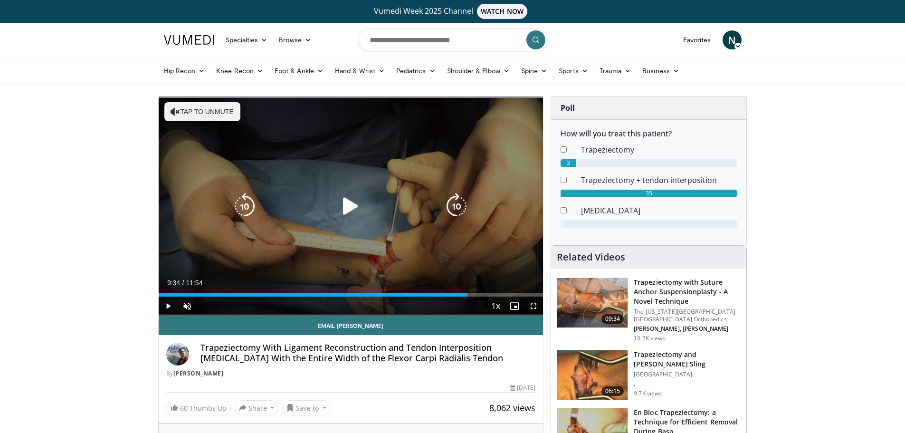
click at [342, 210] on icon "Video Player" at bounding box center [350, 206] width 27 height 27
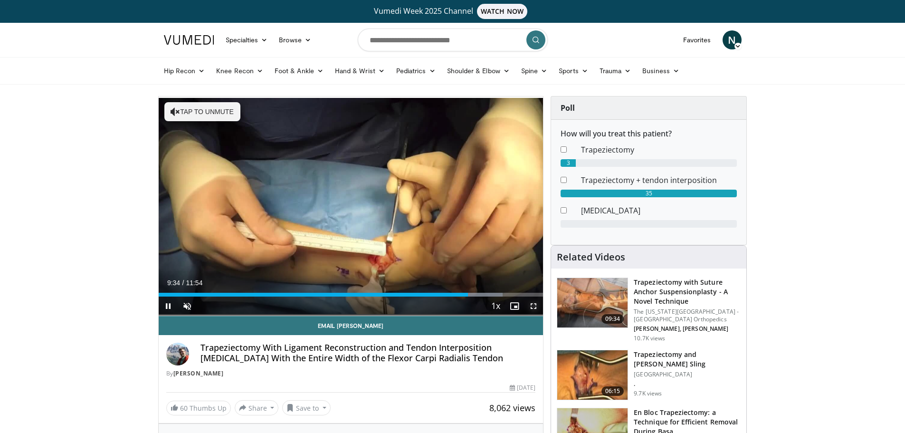
click at [536, 310] on span "Video Player" at bounding box center [533, 305] width 19 height 19
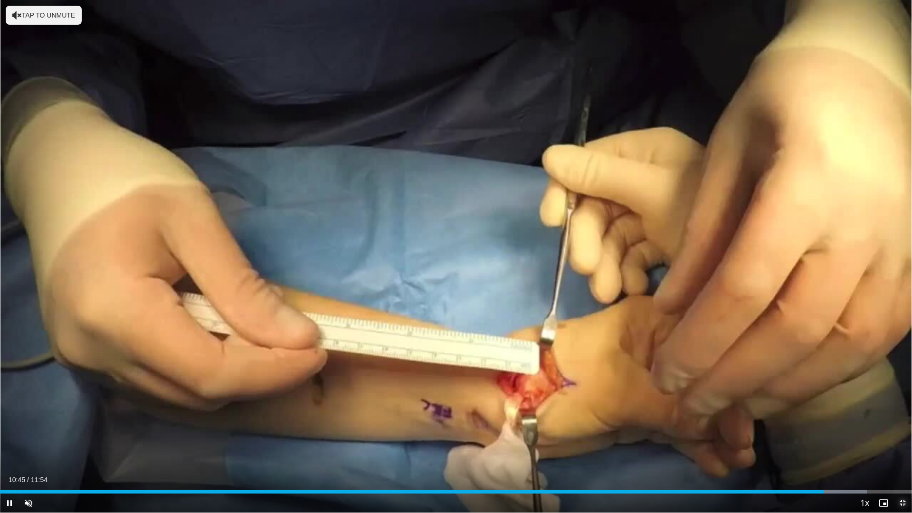
click at [900, 432] on span "Video Player" at bounding box center [902, 503] width 19 height 19
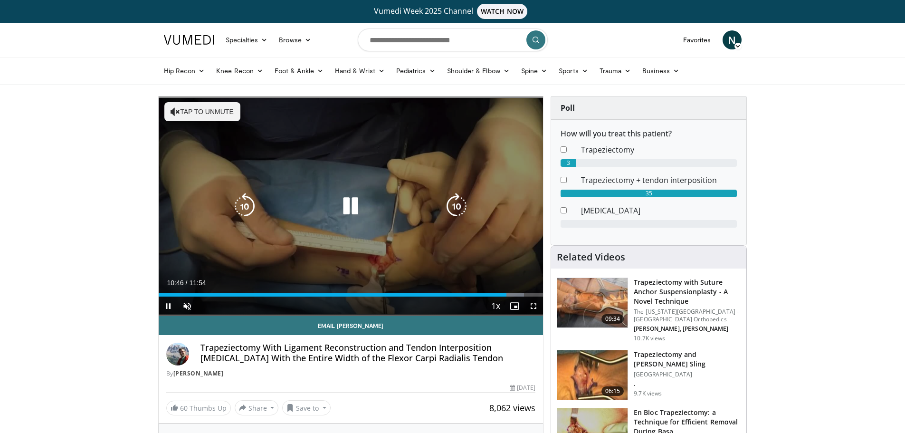
click at [353, 208] on icon "Video Player" at bounding box center [350, 206] width 27 height 27
